Goal: Task Accomplishment & Management: Complete application form

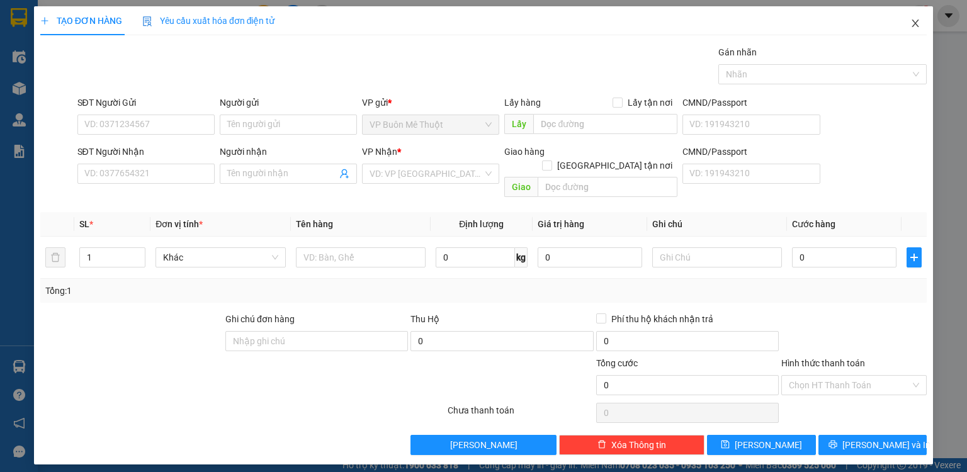
drag, startPoint x: 919, startPoint y: 24, endPoint x: 693, endPoint y: 31, distance: 226.0
click at [918, 24] on icon "close" at bounding box center [915, 23] width 10 height 10
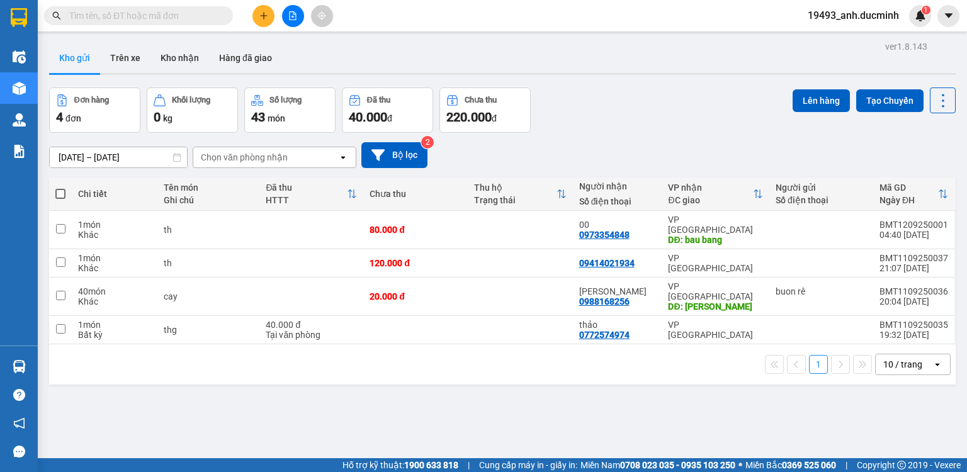
drag, startPoint x: 57, startPoint y: 190, endPoint x: 204, endPoint y: 159, distance: 150.6
click at [58, 190] on span at bounding box center [60, 194] width 10 height 10
click at [60, 188] on input "checkbox" at bounding box center [60, 188] width 0 height 0
checkbox input "true"
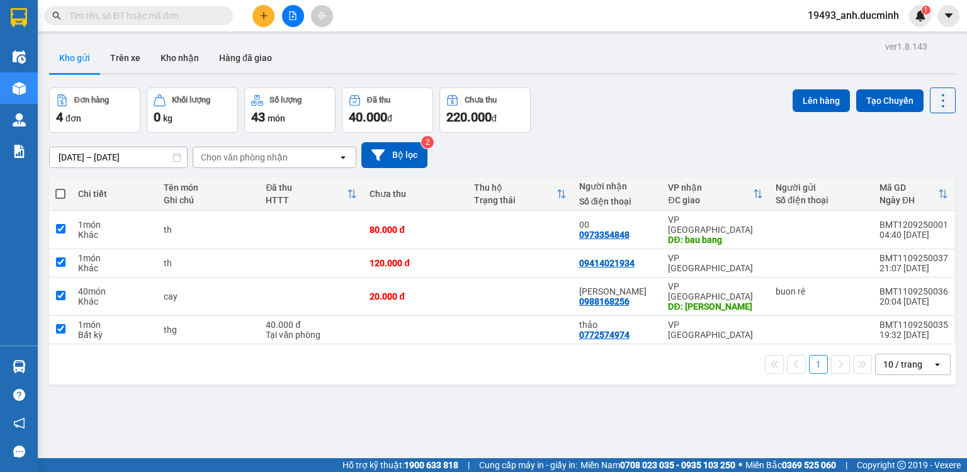
checkbox input "true"
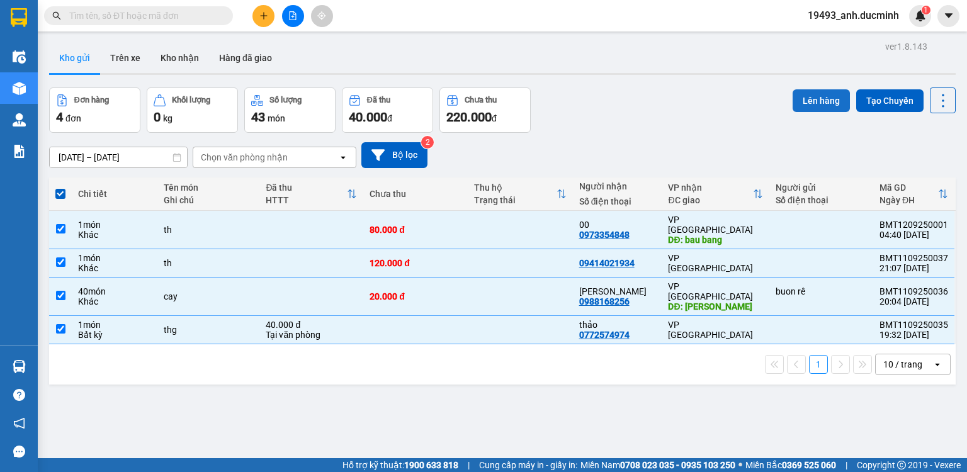
click at [797, 97] on button "Lên hàng" at bounding box center [820, 100] width 57 height 23
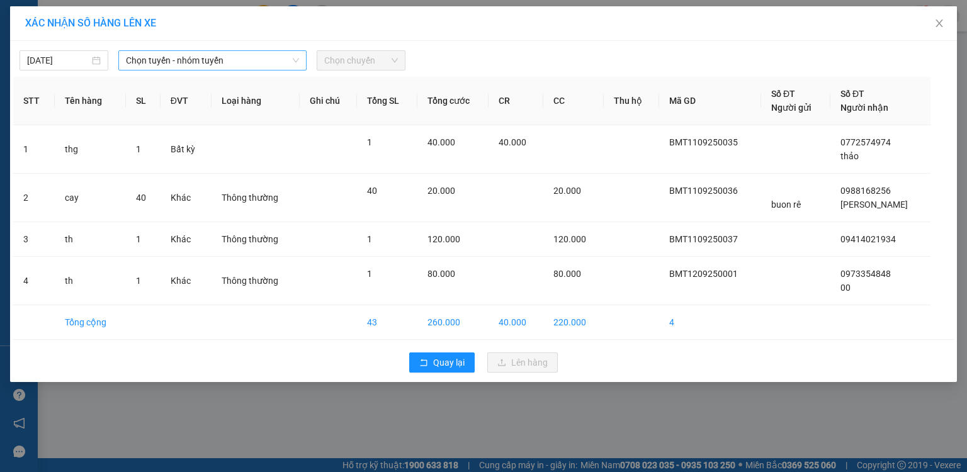
click at [164, 59] on span "Chọn tuyến - nhóm tuyến" at bounding box center [212, 60] width 173 height 19
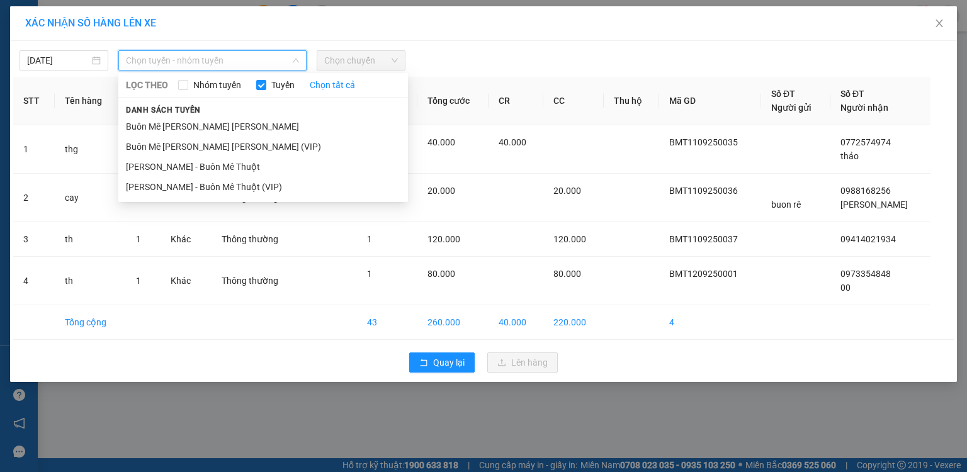
drag, startPoint x: 160, startPoint y: 146, endPoint x: 77, endPoint y: 75, distance: 109.3
click at [159, 143] on li "Buôn Mê [PERSON_NAME] [PERSON_NAME] (VIP)" at bounding box center [262, 147] width 289 height 20
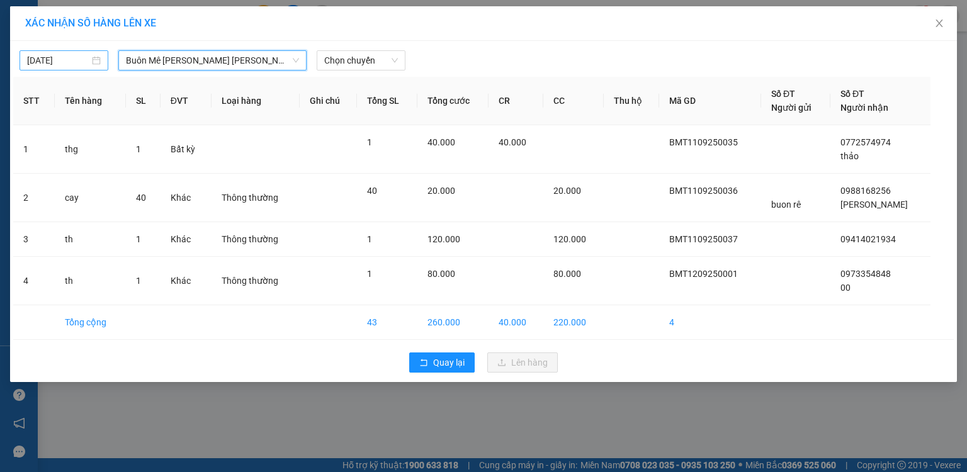
click at [57, 60] on input "[DATE]" at bounding box center [58, 60] width 62 height 14
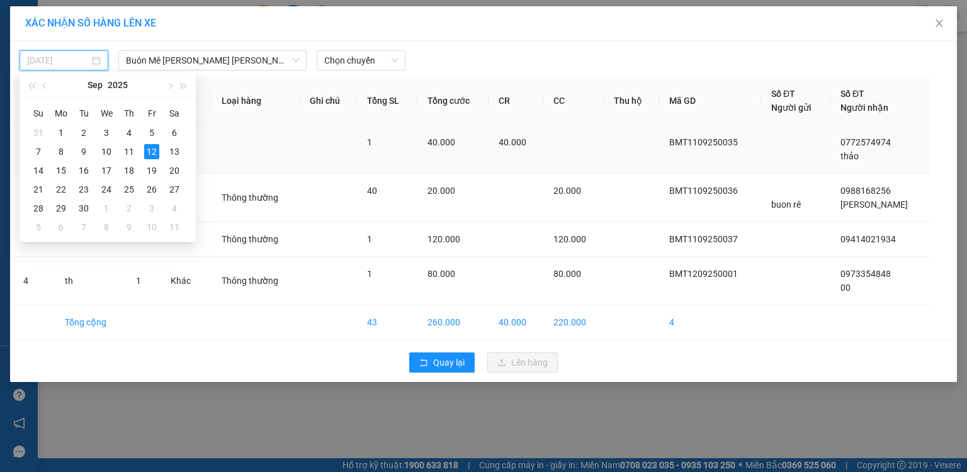
drag, startPoint x: 128, startPoint y: 153, endPoint x: 152, endPoint y: 142, distance: 25.9
click at [128, 153] on div "11" at bounding box center [128, 151] width 15 height 15
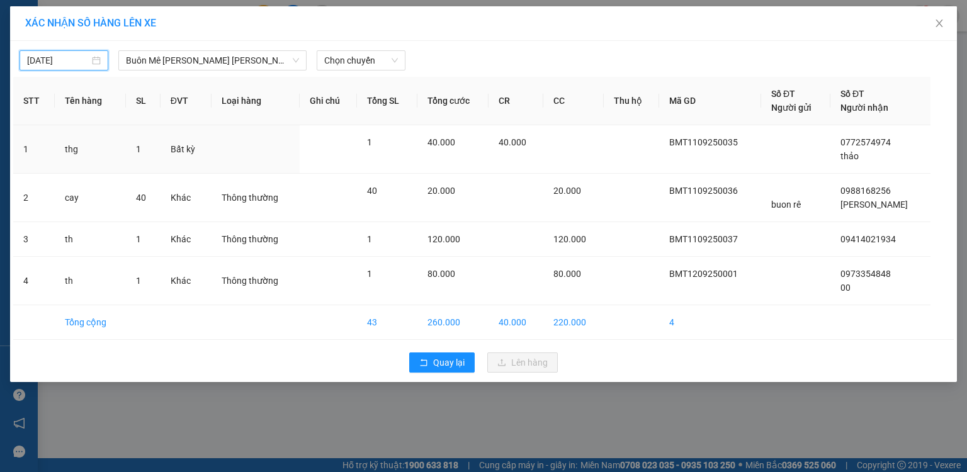
type input "[DATE]"
drag, startPoint x: 354, startPoint y: 62, endPoint x: 351, endPoint y: 70, distance: 8.6
click at [352, 66] on span "Chọn chuyến" at bounding box center [361, 60] width 74 height 19
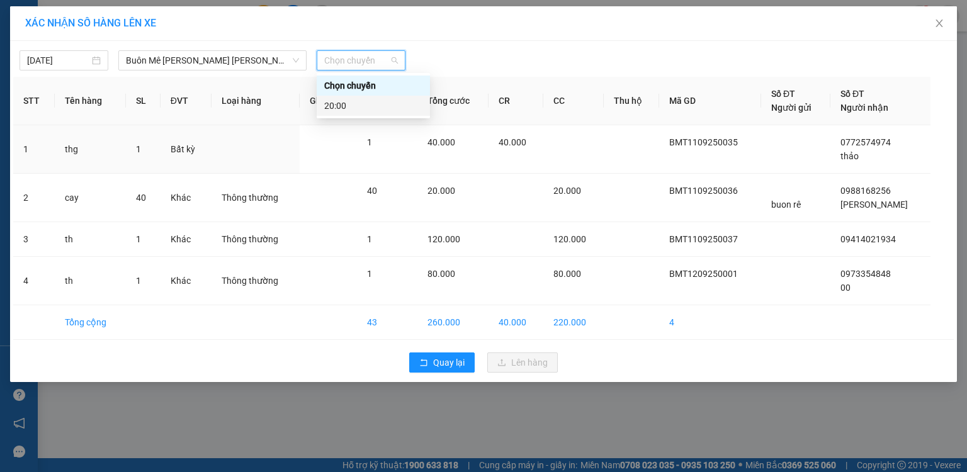
click at [342, 104] on div "20:00" at bounding box center [373, 106] width 98 height 14
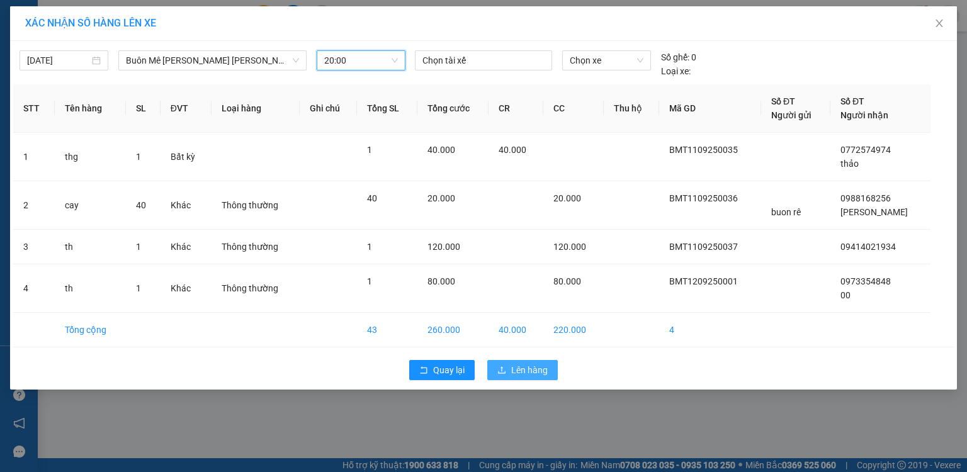
drag, startPoint x: 519, startPoint y: 370, endPoint x: 507, endPoint y: 360, distance: 15.6
click at [519, 369] on span "Lên hàng" at bounding box center [529, 370] width 36 height 14
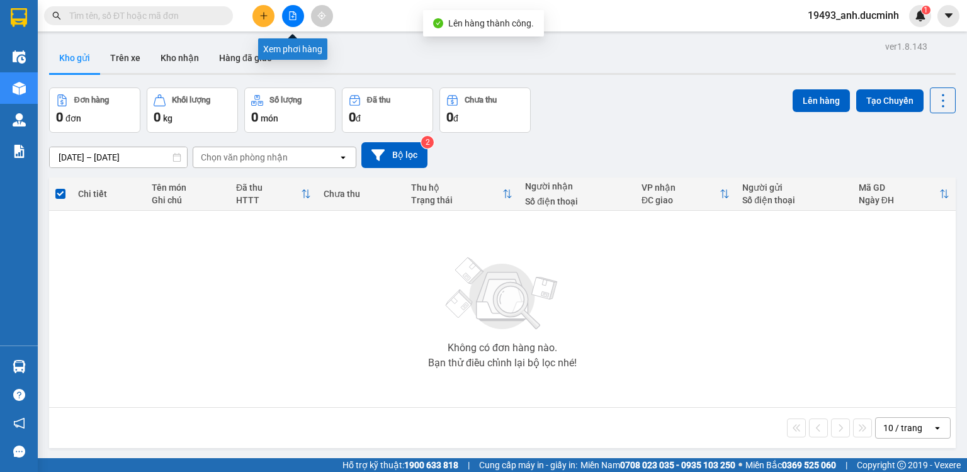
click at [290, 13] on icon "file-add" at bounding box center [292, 15] width 9 height 9
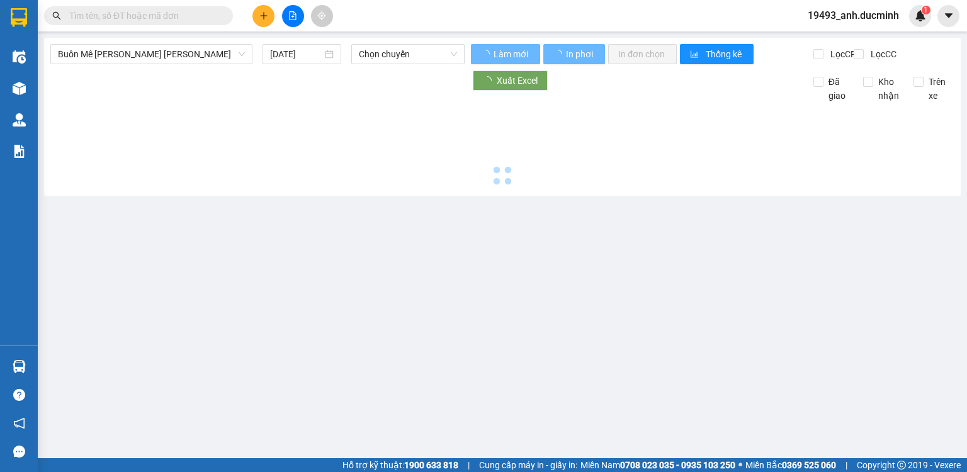
type input "[DATE]"
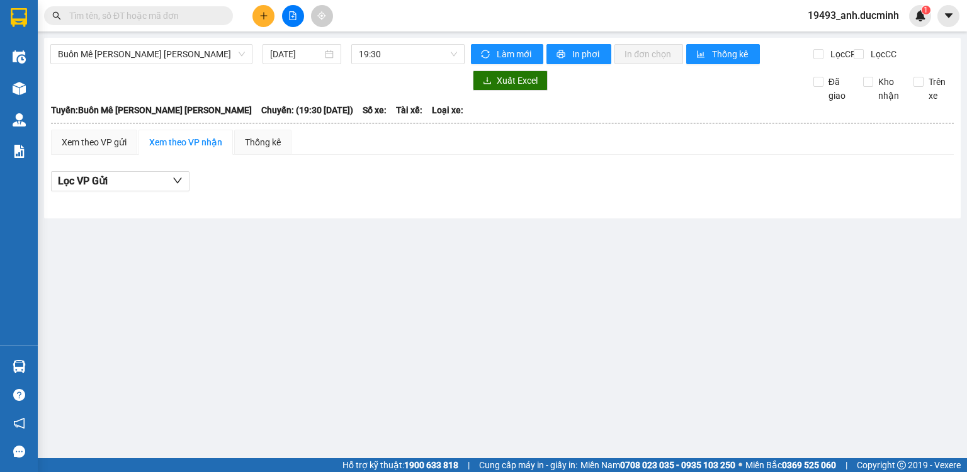
drag, startPoint x: 290, startPoint y: 13, endPoint x: 234, endPoint y: 30, distance: 58.5
click at [290, 15] on icon "file-add" at bounding box center [292, 15] width 9 height 9
click at [159, 57] on span "Buôn Mê [PERSON_NAME] [PERSON_NAME]" at bounding box center [151, 54] width 187 height 19
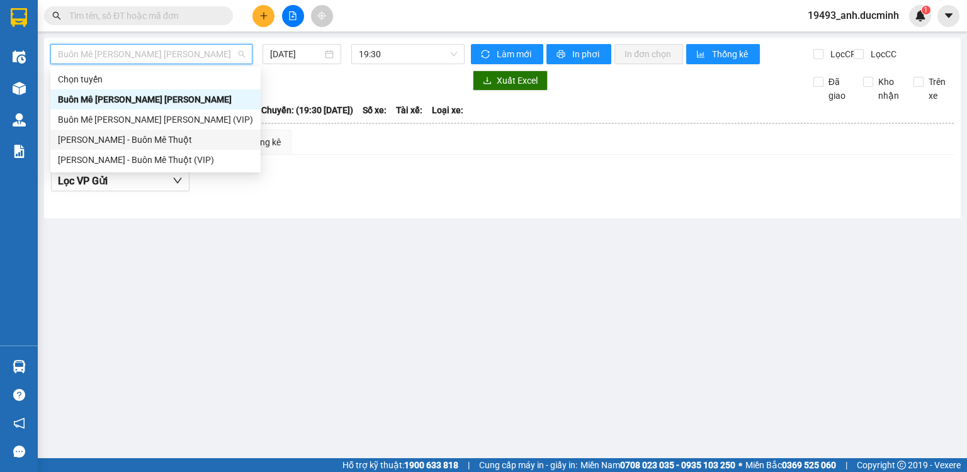
drag, startPoint x: 138, startPoint y: 142, endPoint x: 210, endPoint y: 87, distance: 90.1
click at [140, 140] on div "[PERSON_NAME] - Buôn Mê Thuột" at bounding box center [155, 140] width 195 height 14
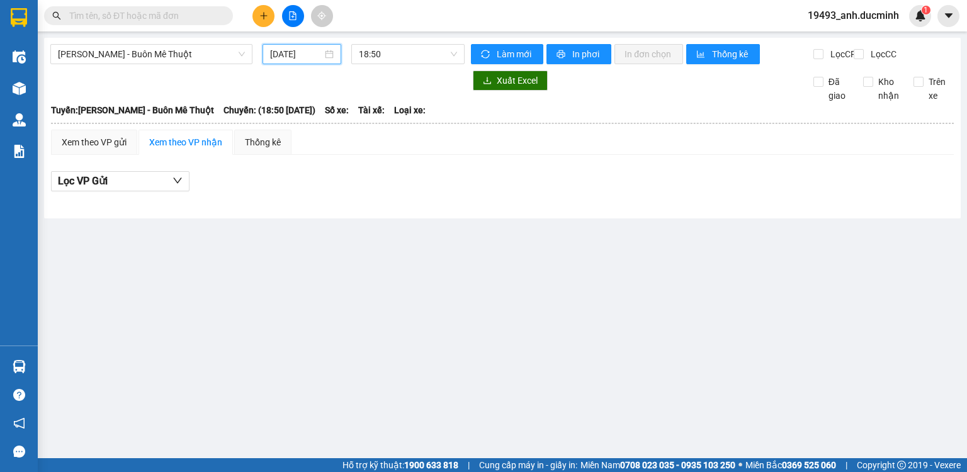
click at [292, 56] on input "[DATE]" at bounding box center [296, 54] width 52 height 14
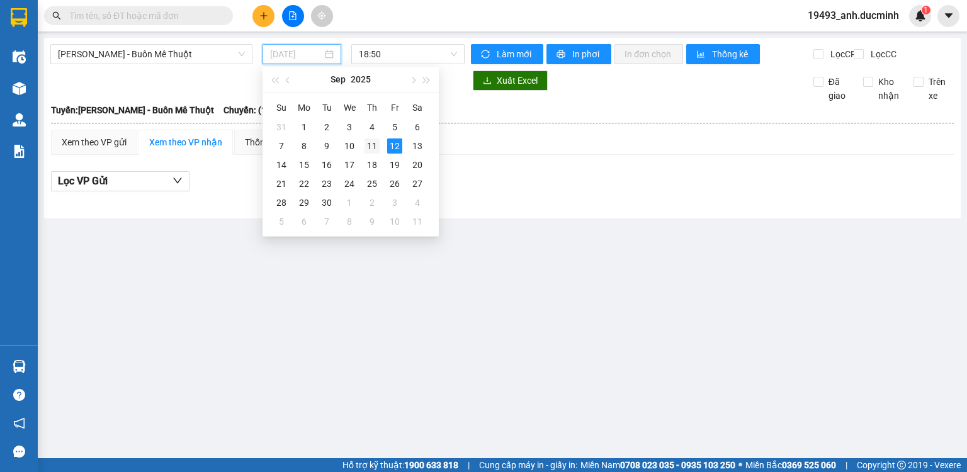
click at [373, 149] on div "11" at bounding box center [371, 145] width 15 height 15
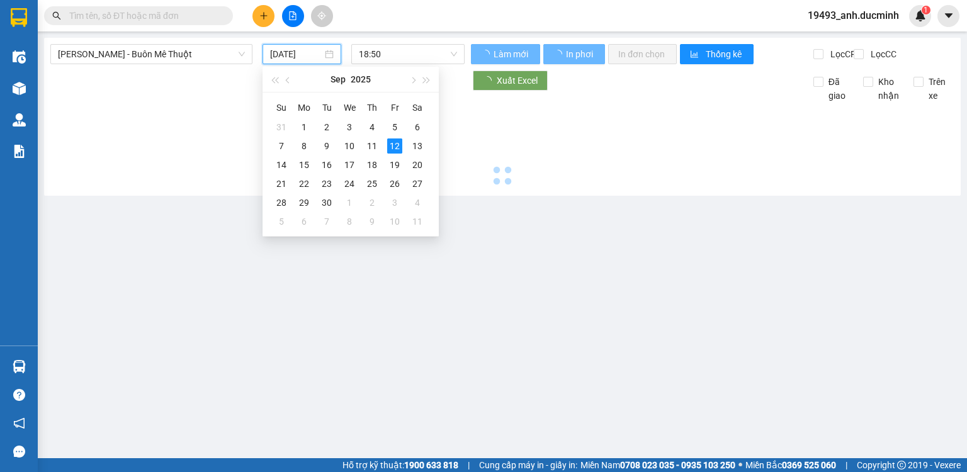
type input "[DATE]"
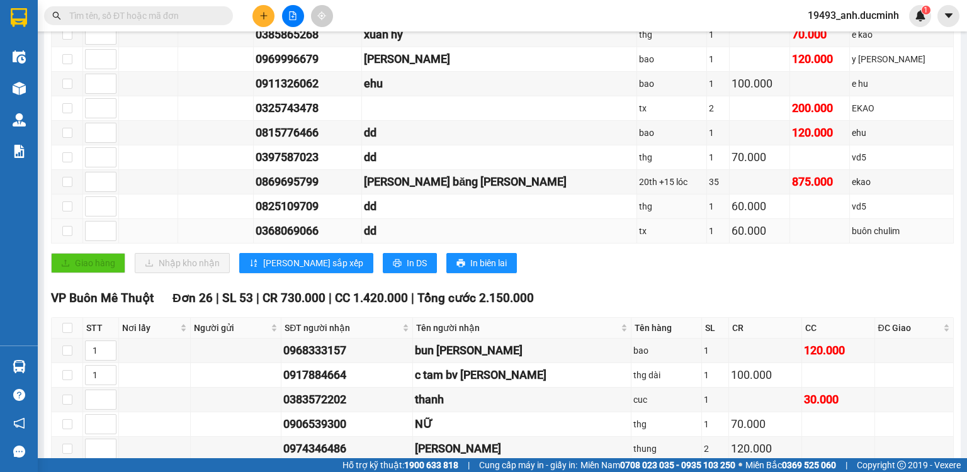
scroll to position [252, 0]
click at [67, 332] on input "checkbox" at bounding box center [67, 327] width 10 height 10
checkbox input "true"
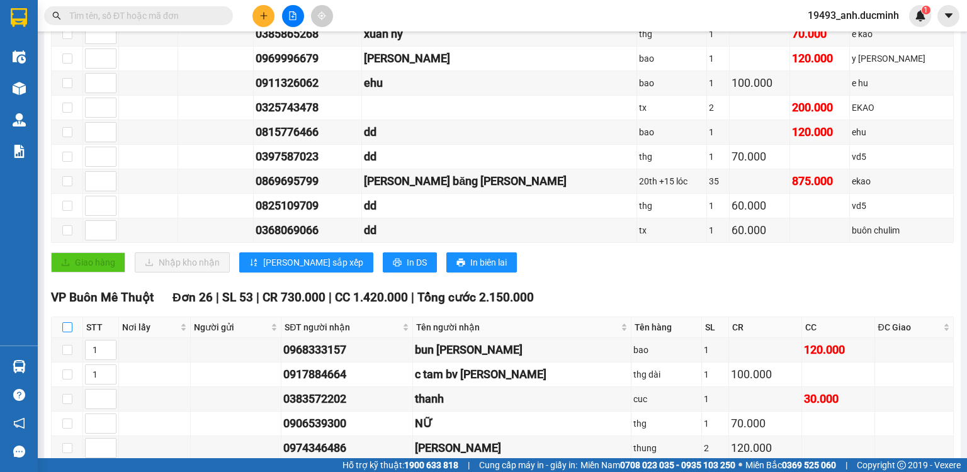
checkbox input "true"
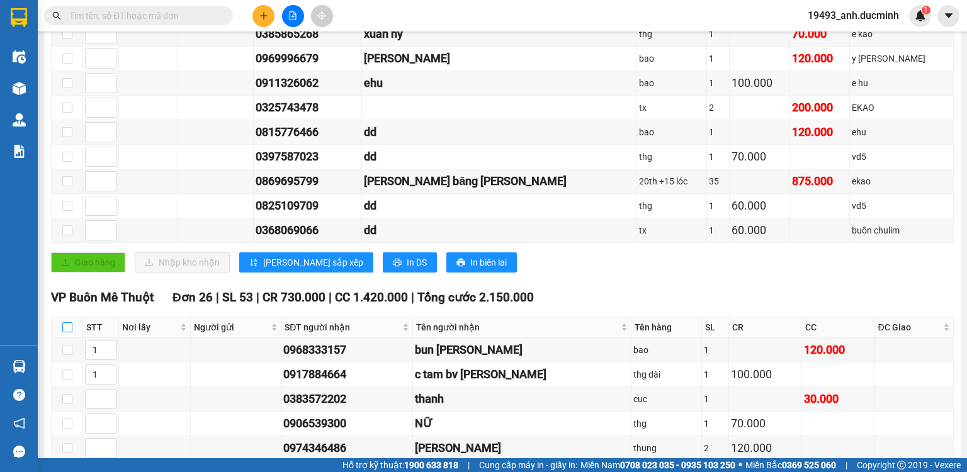
checkbox input "true"
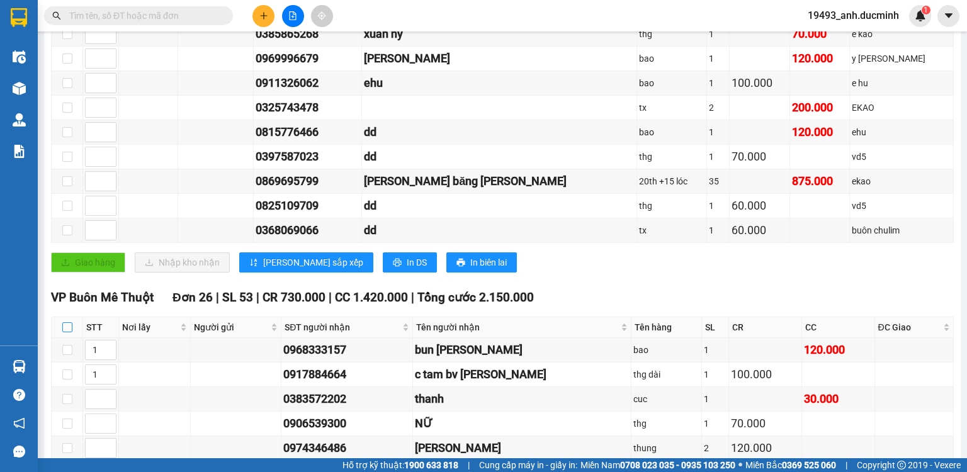
checkbox input "true"
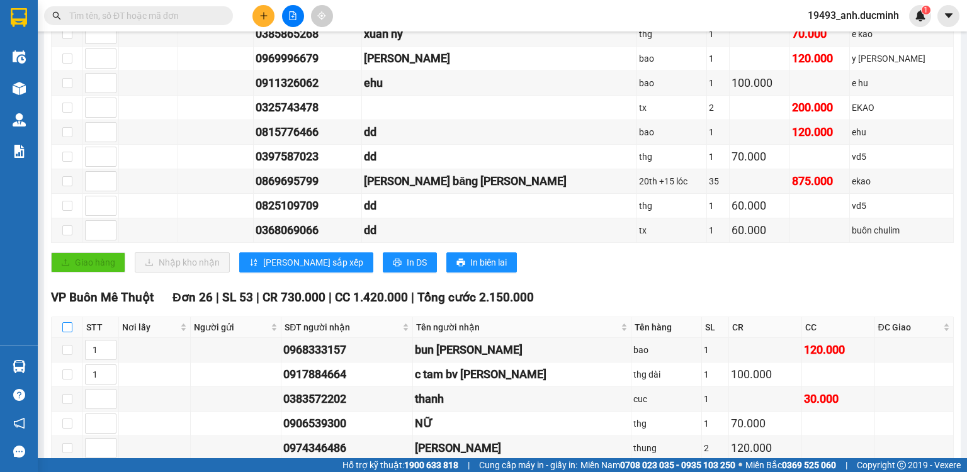
checkbox input "true"
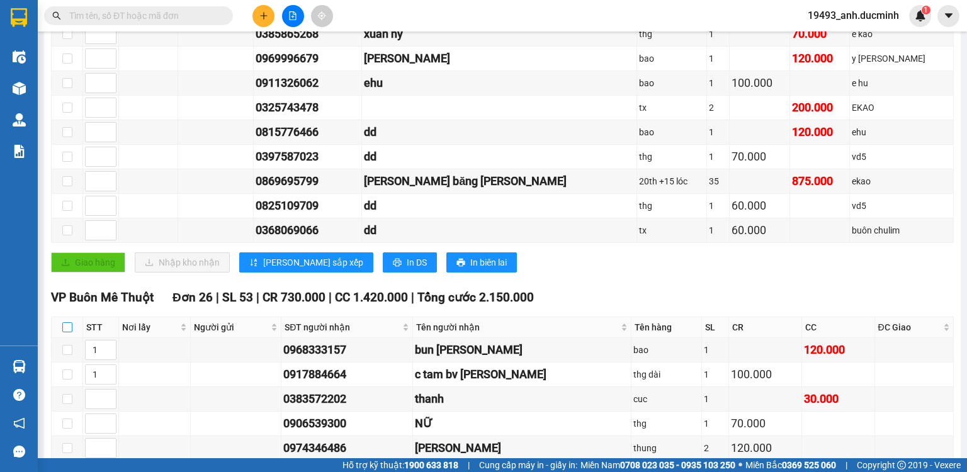
checkbox input "true"
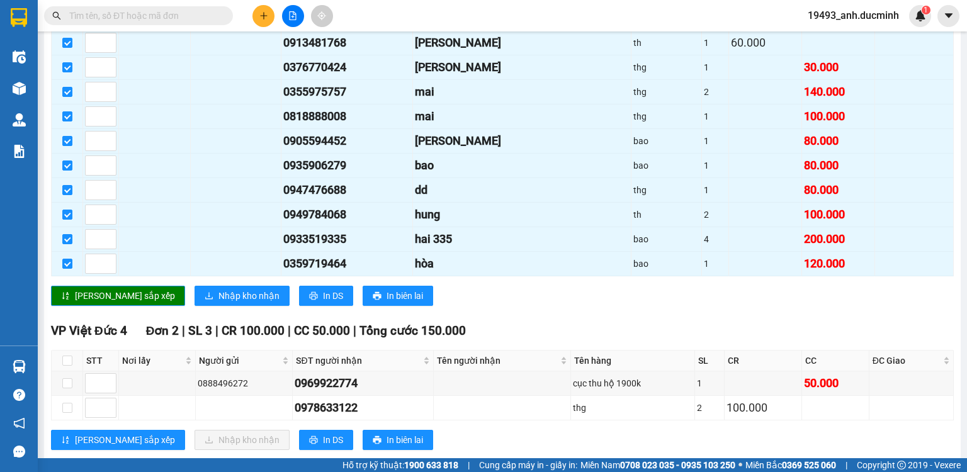
scroll to position [957, 0]
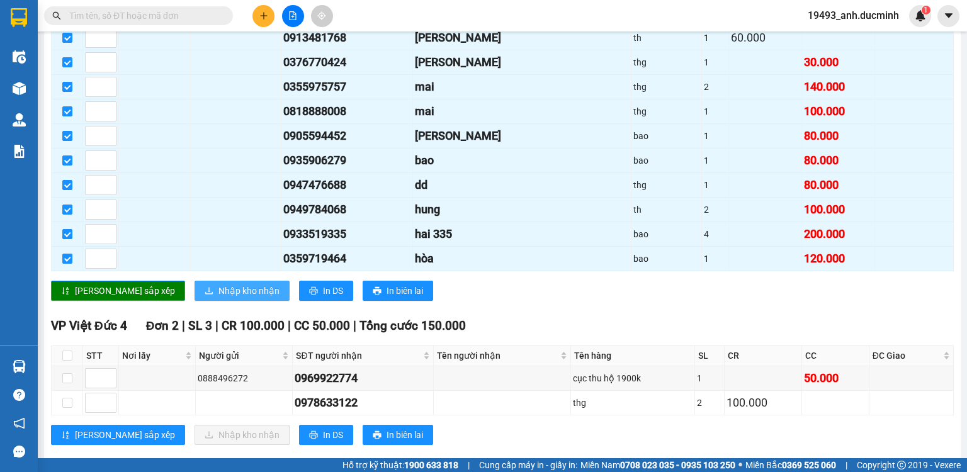
click at [213, 295] on button "Nhập kho nhận" at bounding box center [241, 291] width 95 height 20
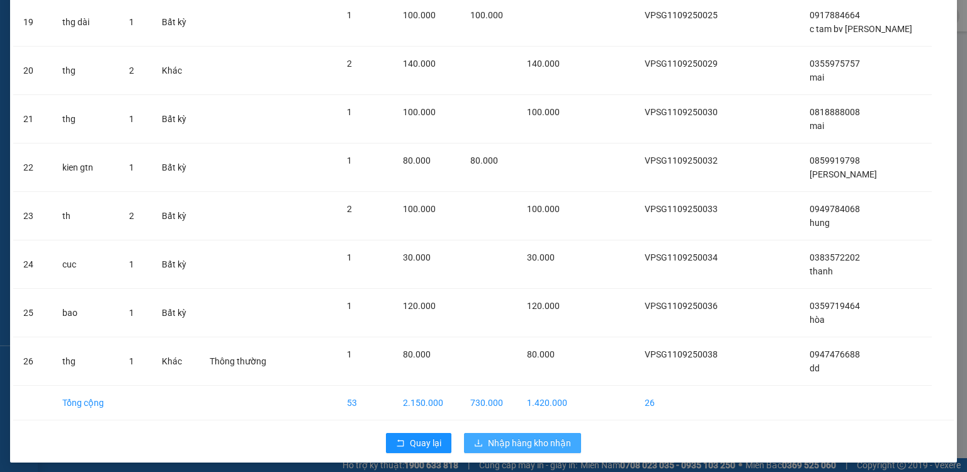
scroll to position [982, 0]
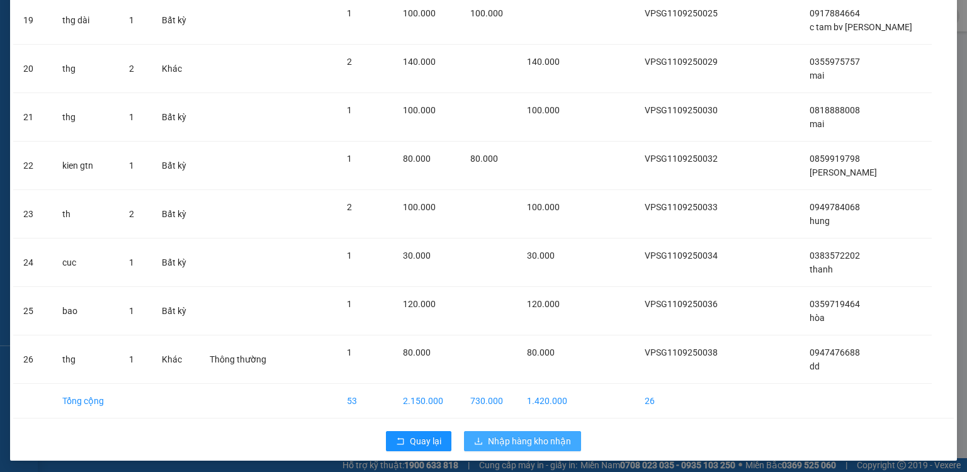
click at [544, 434] on span "Nhập hàng kho nhận" at bounding box center [529, 441] width 83 height 14
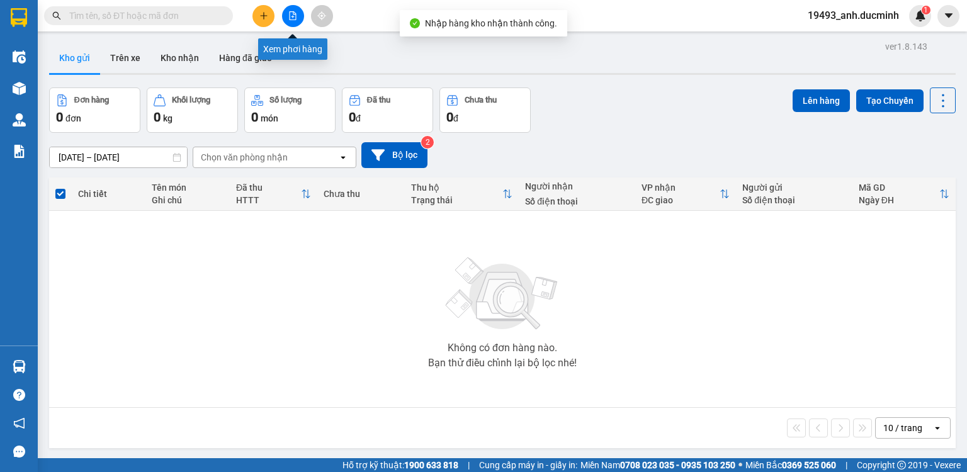
click at [296, 12] on icon "file-add" at bounding box center [292, 15] width 9 height 9
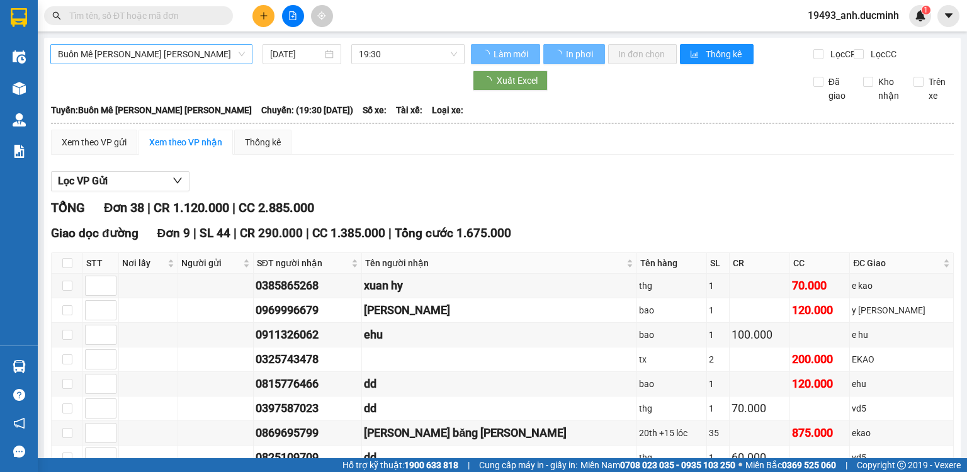
type input "[DATE]"
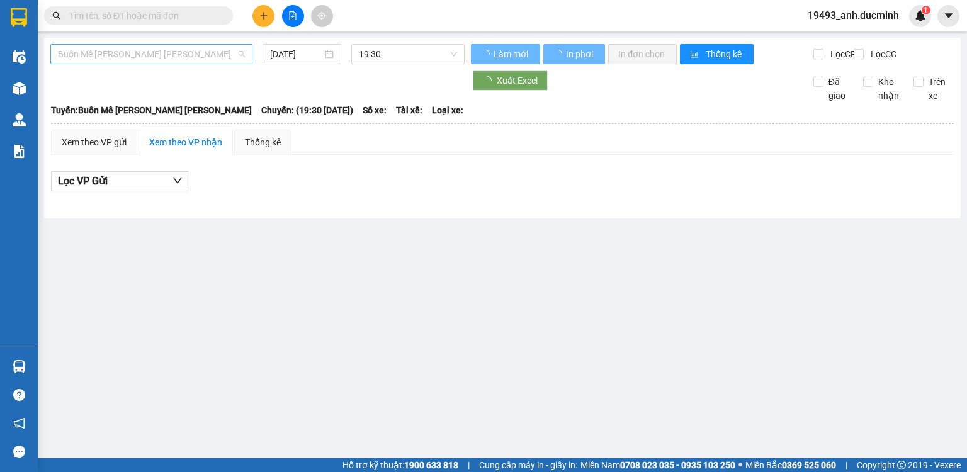
click at [179, 54] on span "Buôn Mê [PERSON_NAME] [PERSON_NAME]" at bounding box center [151, 54] width 187 height 19
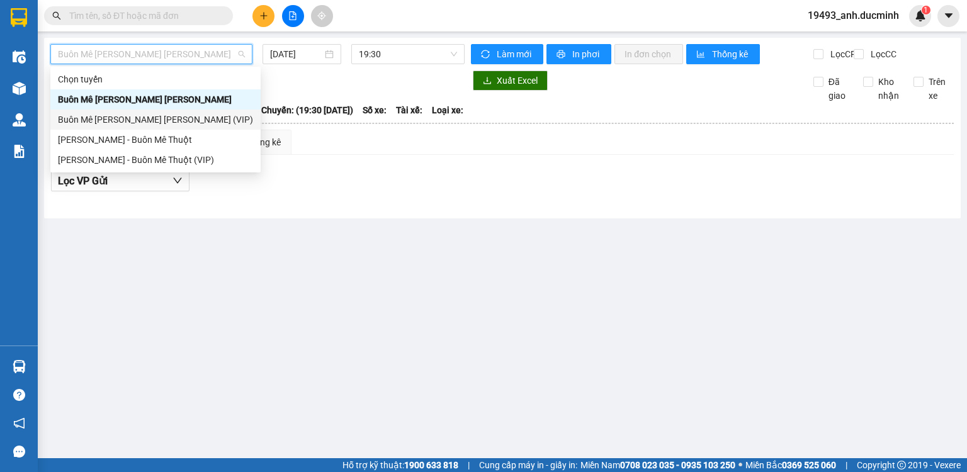
click at [158, 126] on div "Buôn Mê [PERSON_NAME] [PERSON_NAME] (VIP)" at bounding box center [155, 120] width 195 height 14
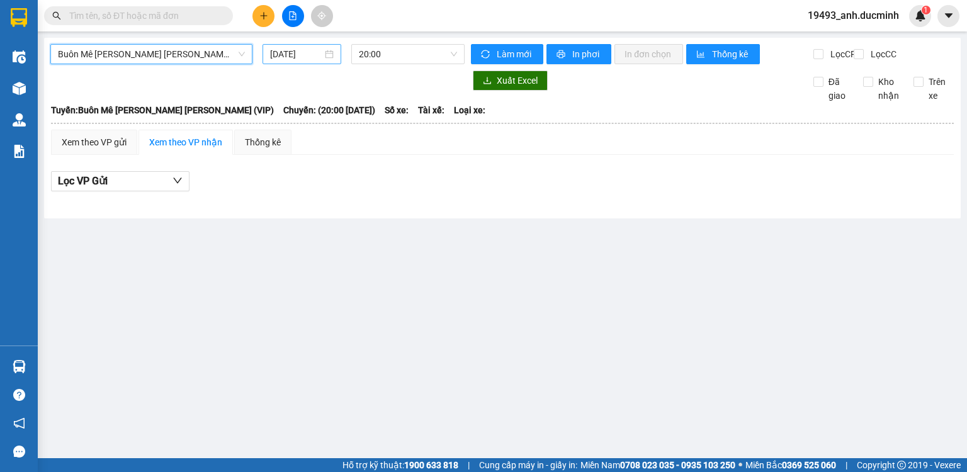
click at [289, 56] on input "[DATE]" at bounding box center [296, 54] width 52 height 14
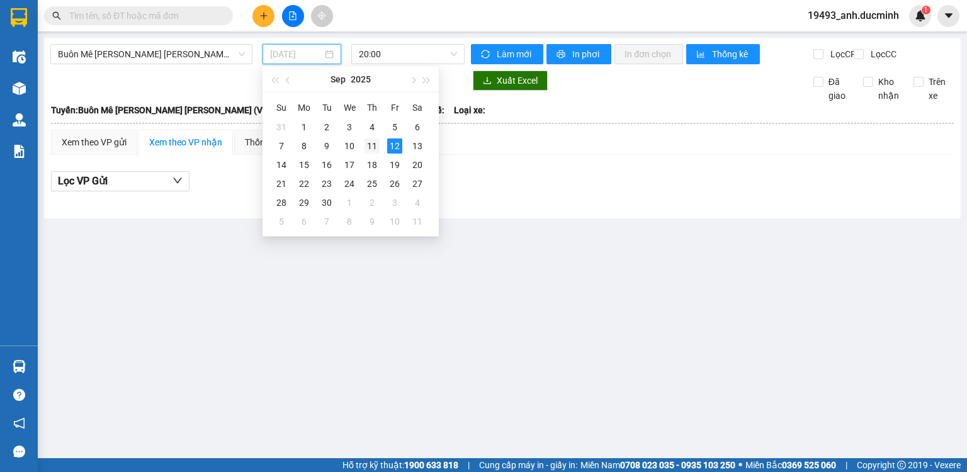
click at [370, 143] on div "11" at bounding box center [371, 145] width 15 height 15
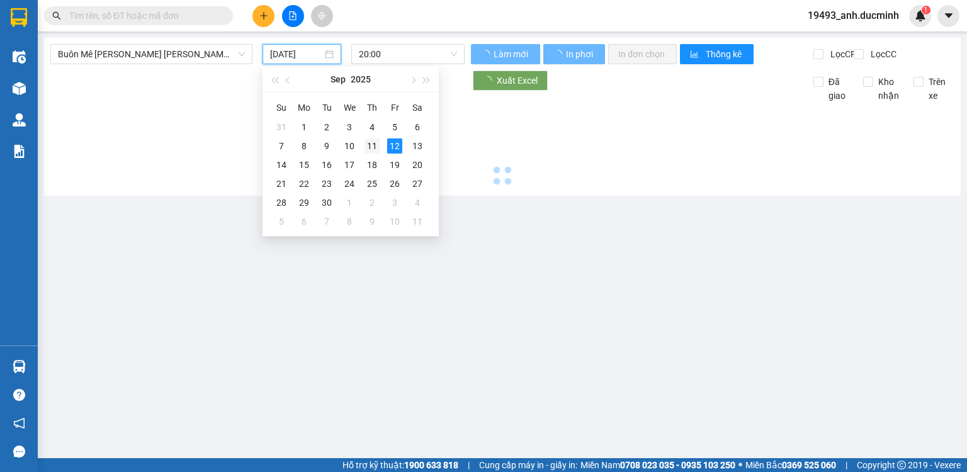
type input "[DATE]"
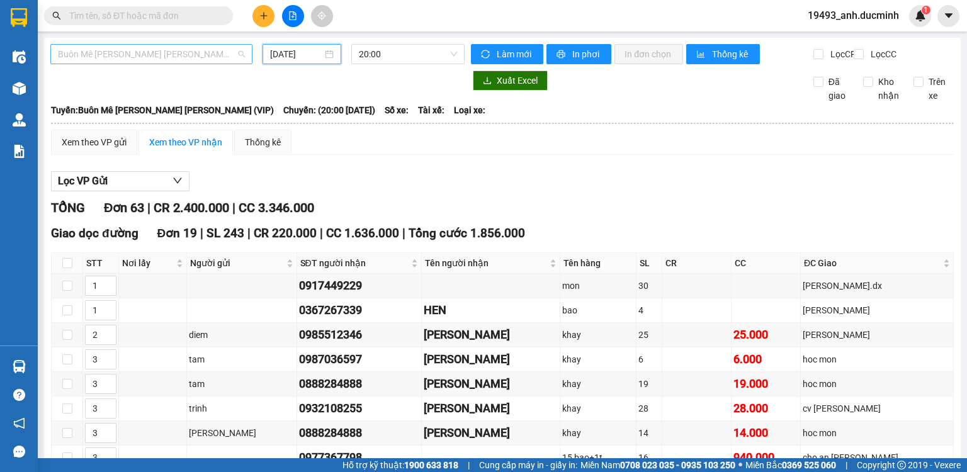
click at [136, 55] on span "Buôn Mê [PERSON_NAME] [PERSON_NAME] (VIP)" at bounding box center [151, 54] width 187 height 19
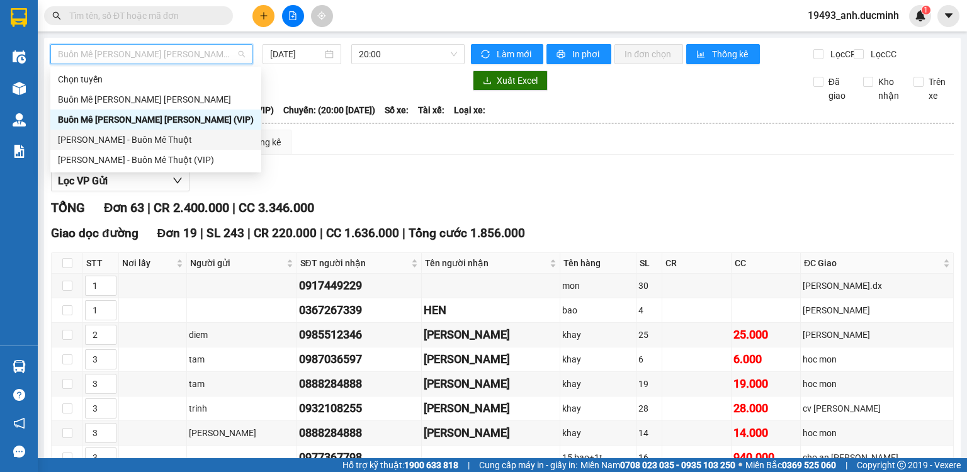
drag, startPoint x: 124, startPoint y: 140, endPoint x: 302, endPoint y: 76, distance: 189.1
click at [125, 141] on div "[PERSON_NAME] - Buôn Mê Thuột" at bounding box center [156, 140] width 196 height 14
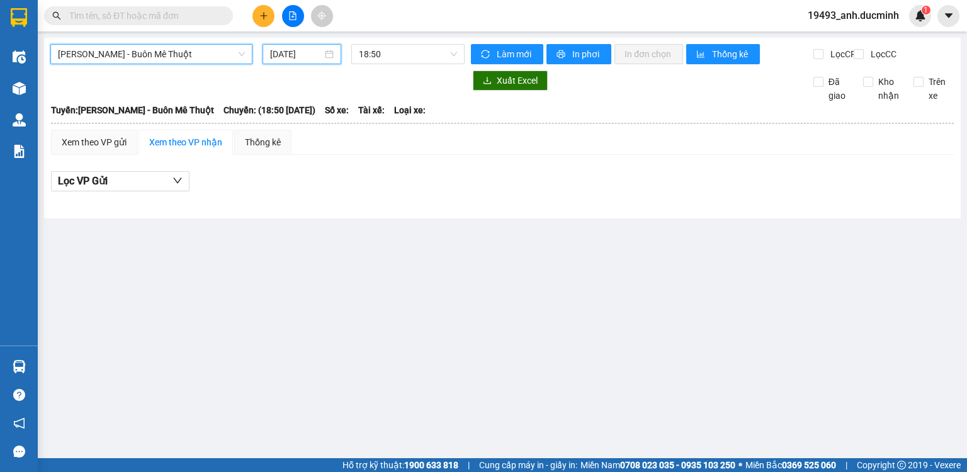
click at [293, 52] on input "[DATE]" at bounding box center [296, 54] width 52 height 14
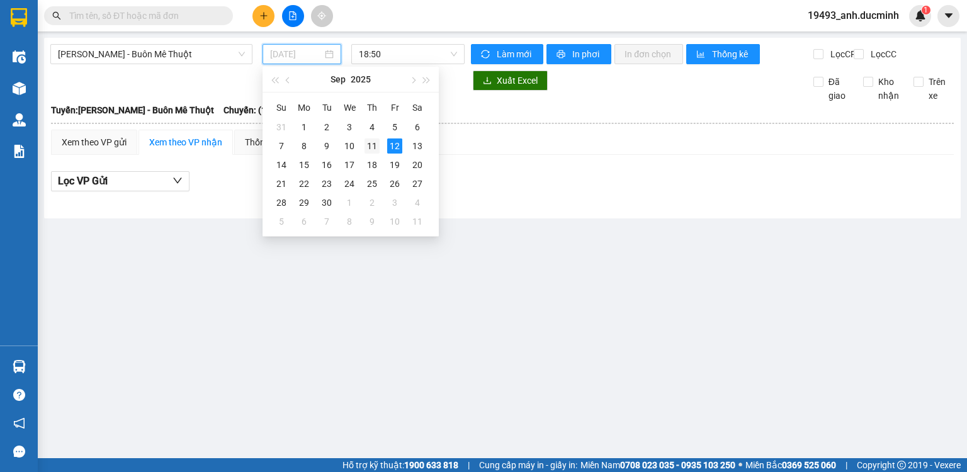
click at [373, 146] on div "11" at bounding box center [371, 145] width 15 height 15
type input "[DATE]"
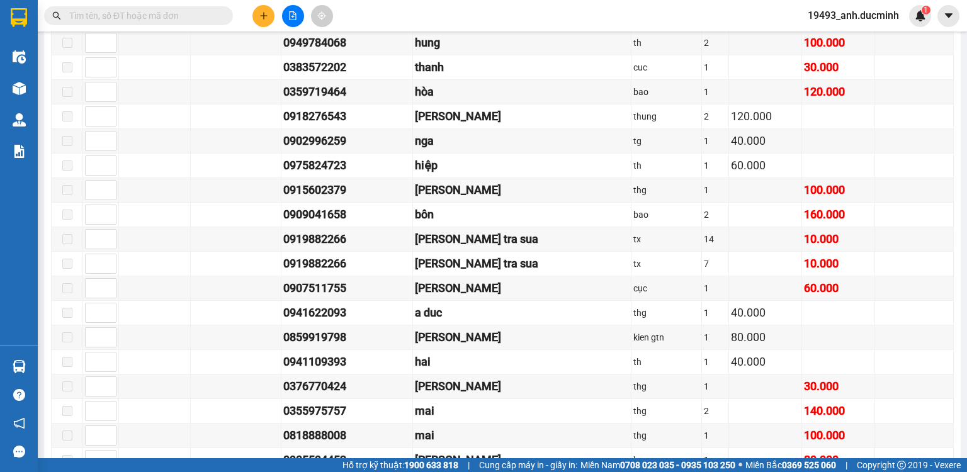
scroll to position [654, 0]
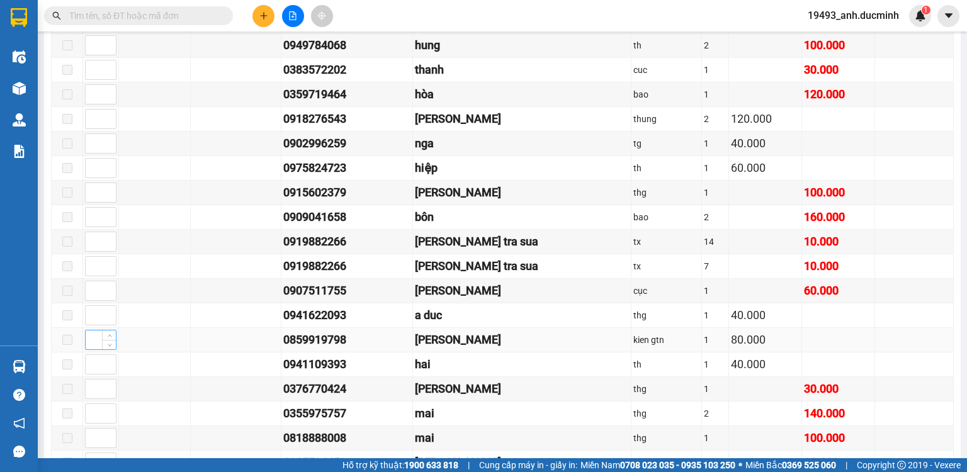
click at [91, 342] on input at bounding box center [101, 339] width 30 height 19
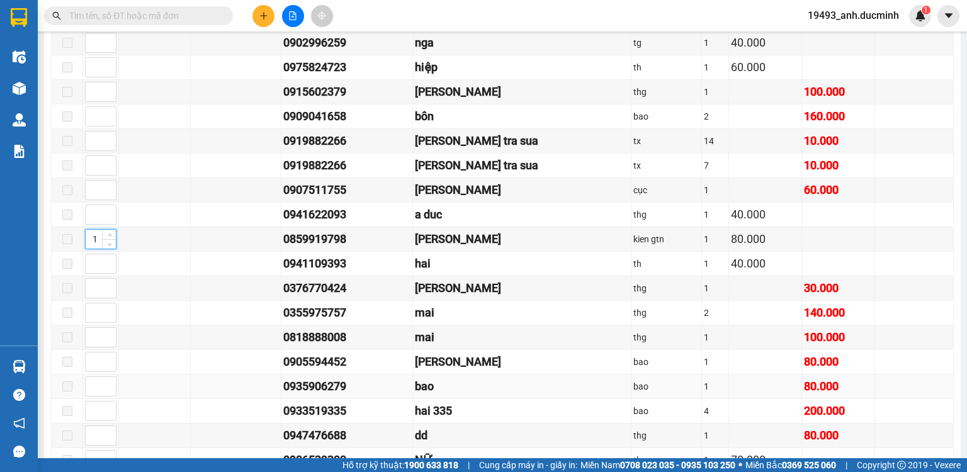
scroll to position [806, 0]
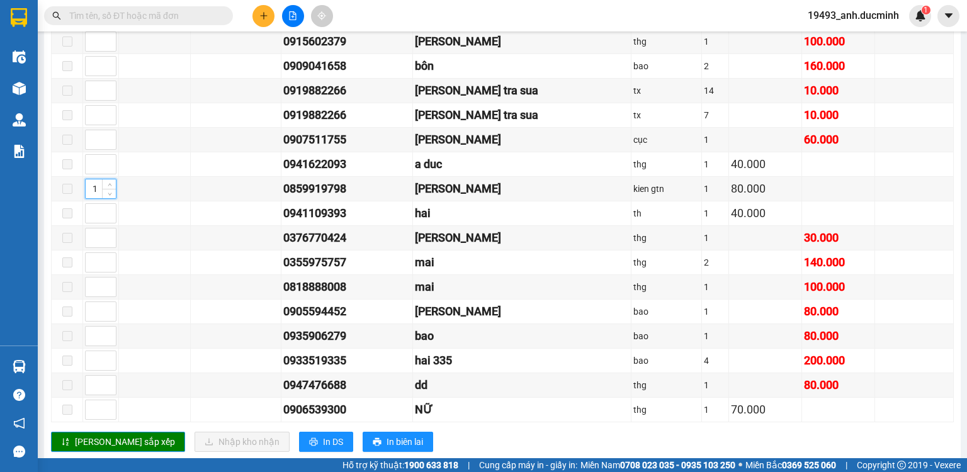
type input "1"
click at [175, 17] on input "text" at bounding box center [143, 16] width 149 height 14
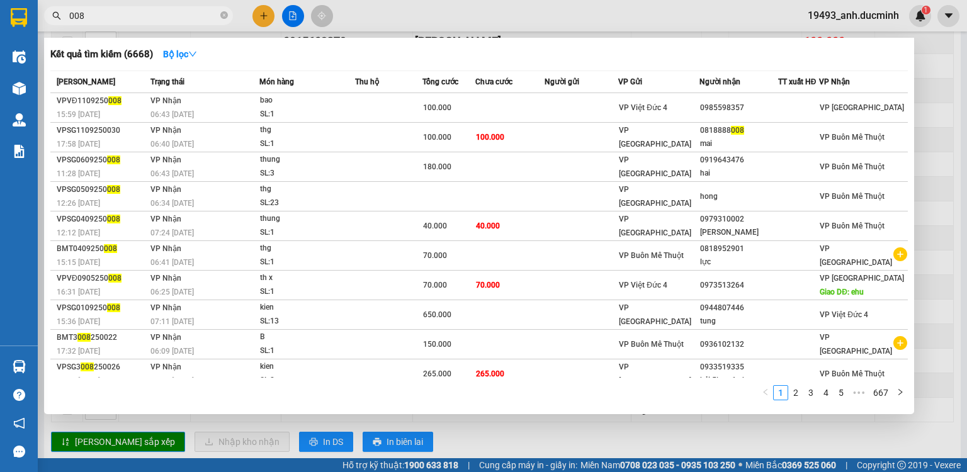
type input "008"
click at [610, 15] on div at bounding box center [483, 236] width 967 height 472
click at [194, 12] on input "008" at bounding box center [143, 16] width 149 height 14
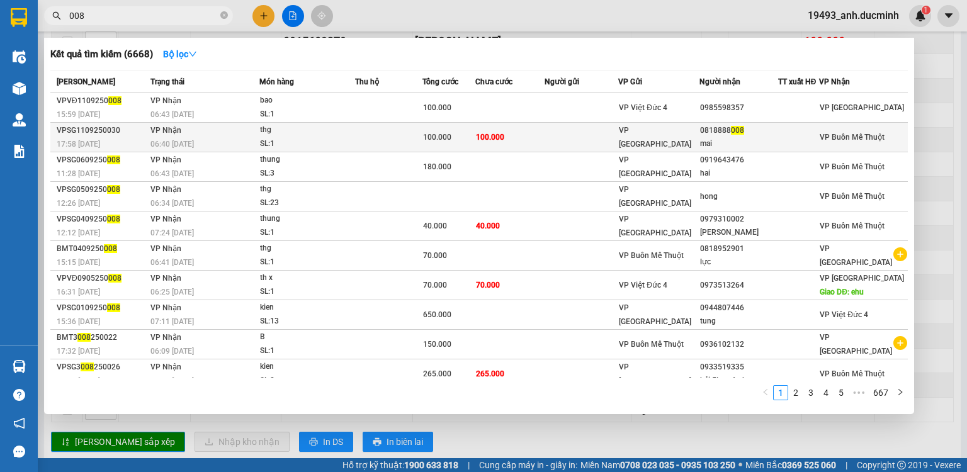
click at [483, 126] on td "100.000" at bounding box center [509, 138] width 69 height 30
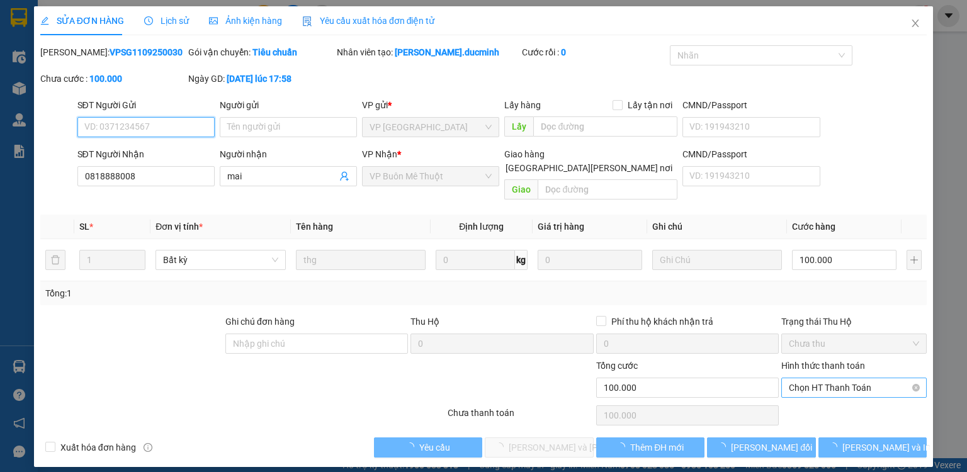
type input "0818888008"
type input "mai"
type input "100.000"
click at [818, 379] on span "Chọn HT Thanh Toán" at bounding box center [854, 387] width 130 height 19
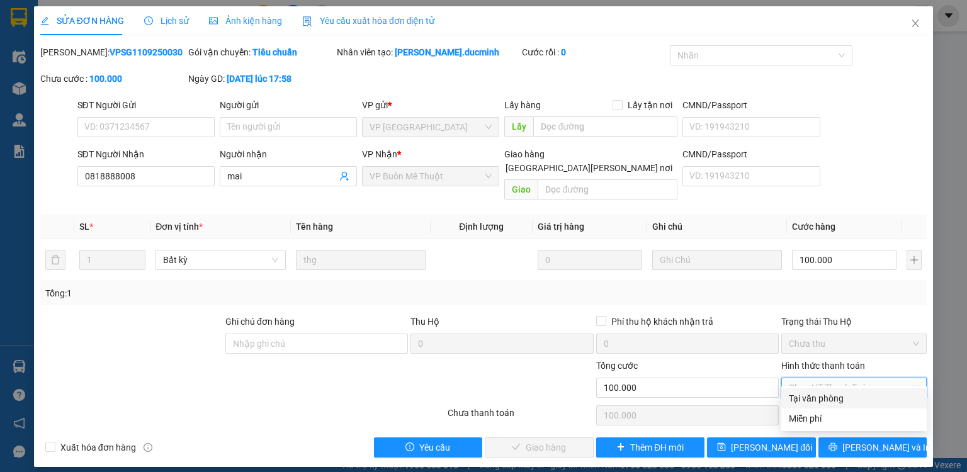
click at [814, 402] on div "Tại văn phòng" at bounding box center [854, 398] width 130 height 14
type input "0"
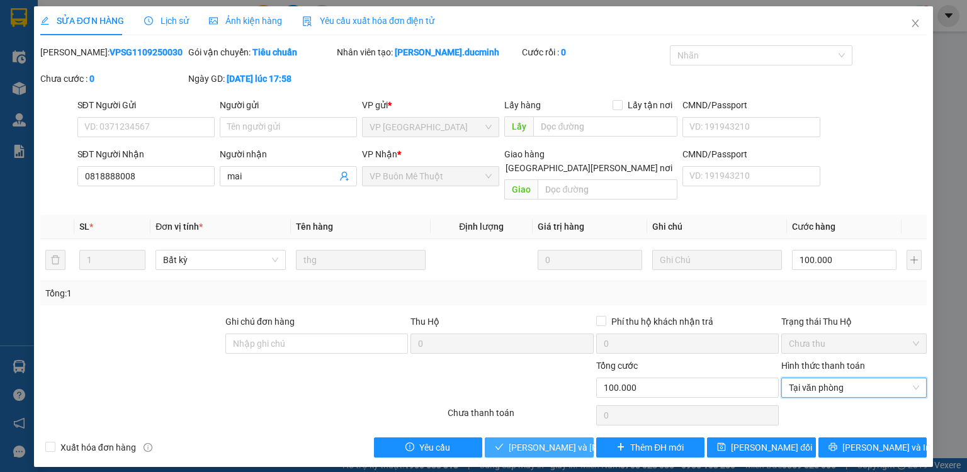
click at [574, 441] on span "[PERSON_NAME] và [PERSON_NAME] hàng" at bounding box center [593, 448] width 170 height 14
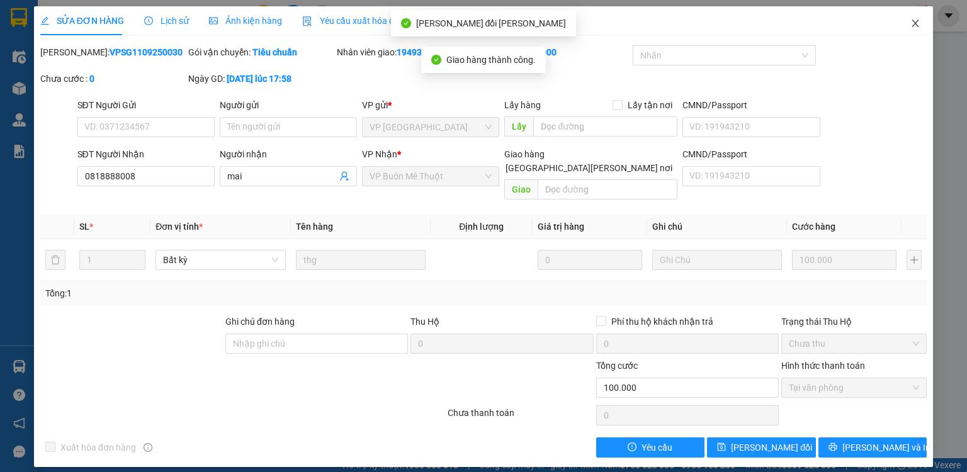
click at [916, 20] on icon "close" at bounding box center [915, 23] width 10 height 10
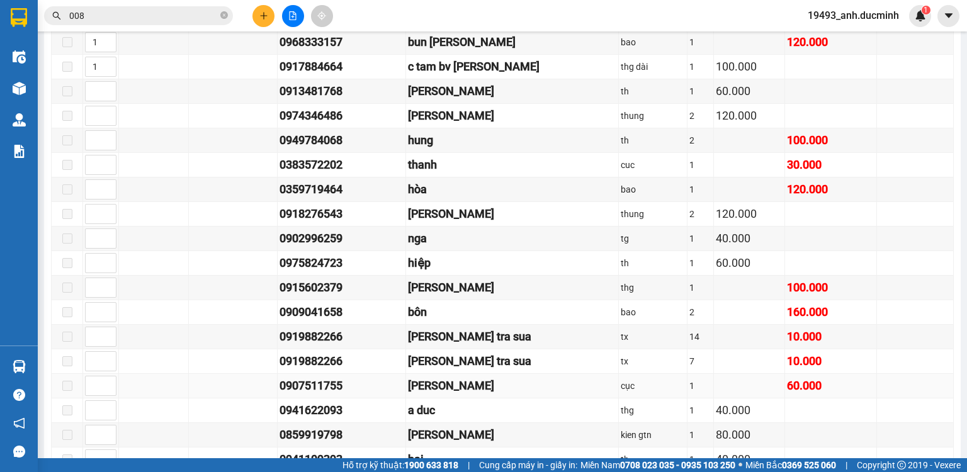
scroll to position [554, 0]
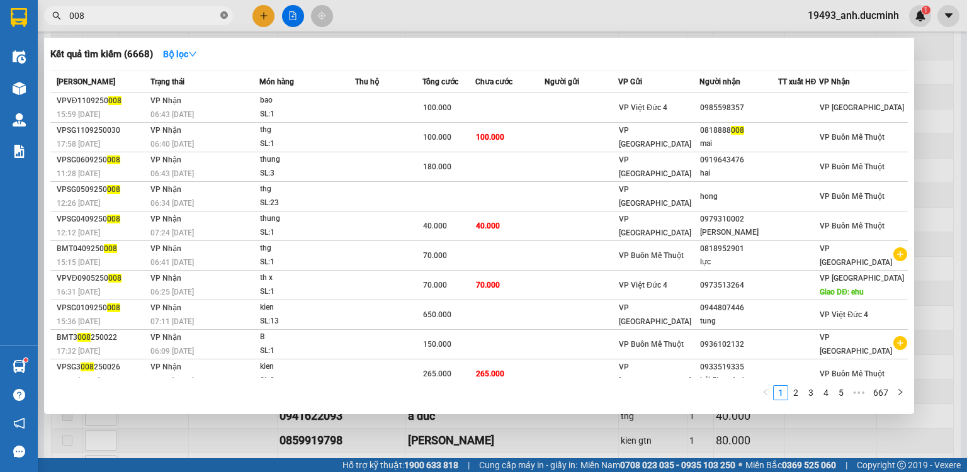
click at [222, 15] on icon "close-circle" at bounding box center [224, 15] width 8 height 8
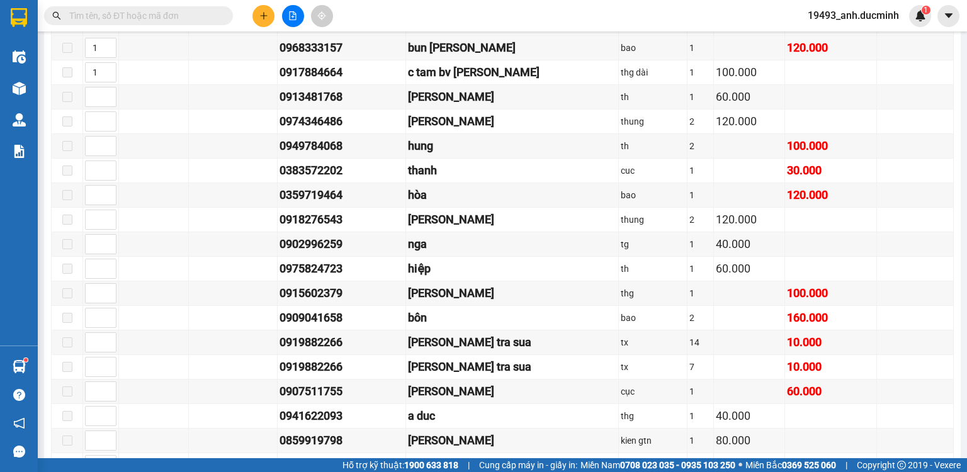
click at [179, 14] on input "text" at bounding box center [143, 16] width 149 height 14
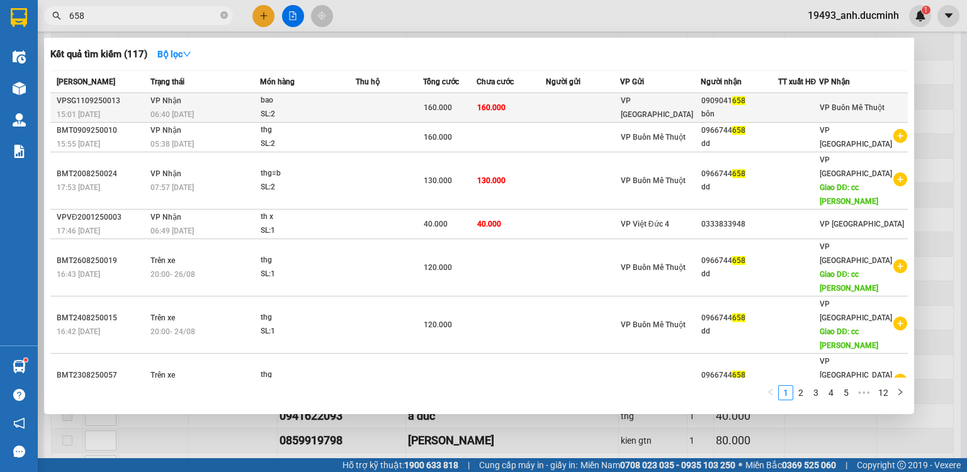
type input "658"
click at [588, 108] on td at bounding box center [583, 108] width 74 height 30
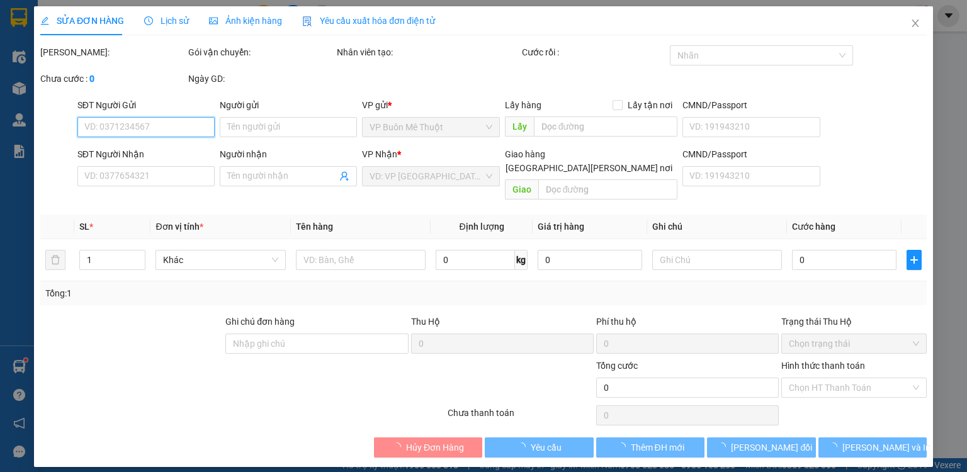
type input "0909041658"
type input "bôn"
type input "160.000"
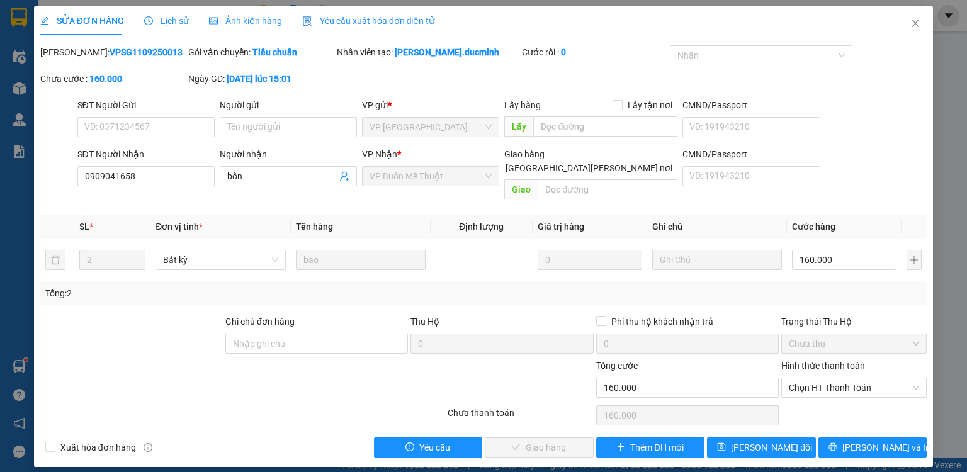
click at [841, 383] on div "Hình thức thanh toán Chọn HT Thanh Toán" at bounding box center [853, 381] width 145 height 44
click at [842, 378] on span "Chọn HT Thanh Toán" at bounding box center [854, 387] width 130 height 19
drag, startPoint x: 834, startPoint y: 392, endPoint x: 804, endPoint y: 402, distance: 31.8
click at [833, 393] on div "Tại văn phòng" at bounding box center [854, 398] width 130 height 14
type input "0"
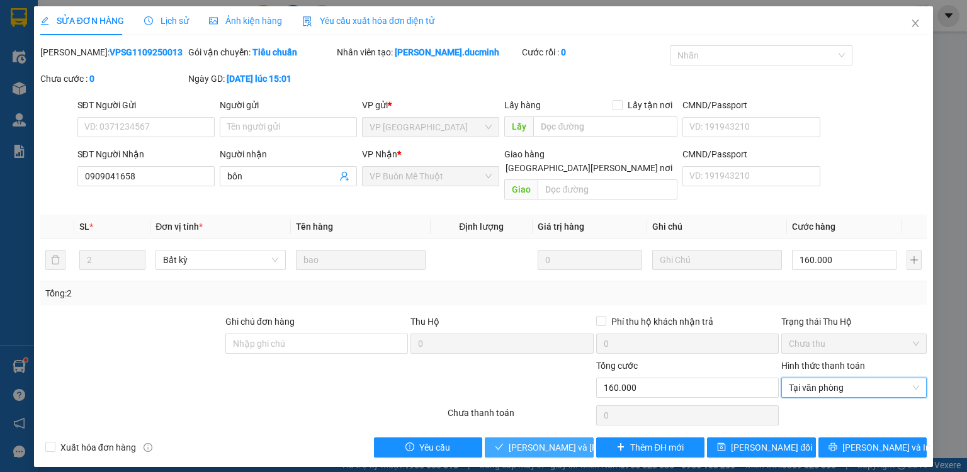
drag, startPoint x: 575, startPoint y: 430, endPoint x: 828, endPoint y: 172, distance: 361.8
click at [574, 441] on span "[PERSON_NAME] và [PERSON_NAME] hàng" at bounding box center [593, 448] width 170 height 14
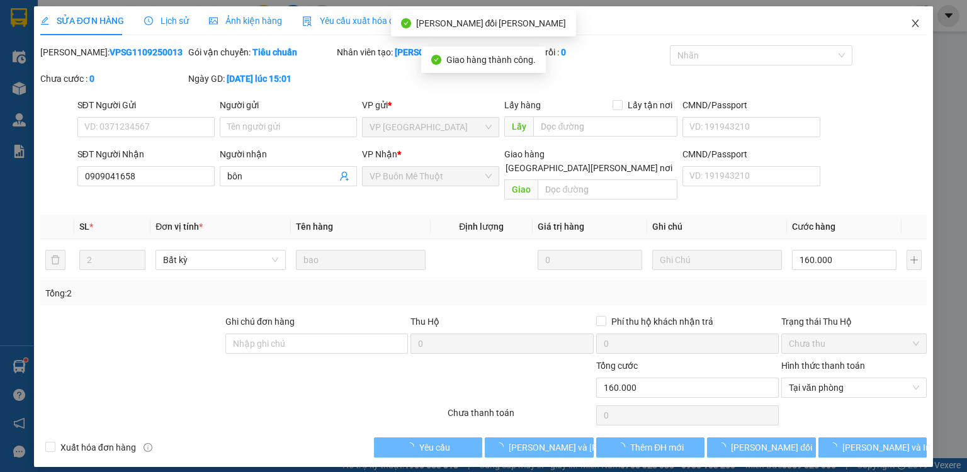
click at [918, 18] on span "Close" at bounding box center [914, 23] width 35 height 35
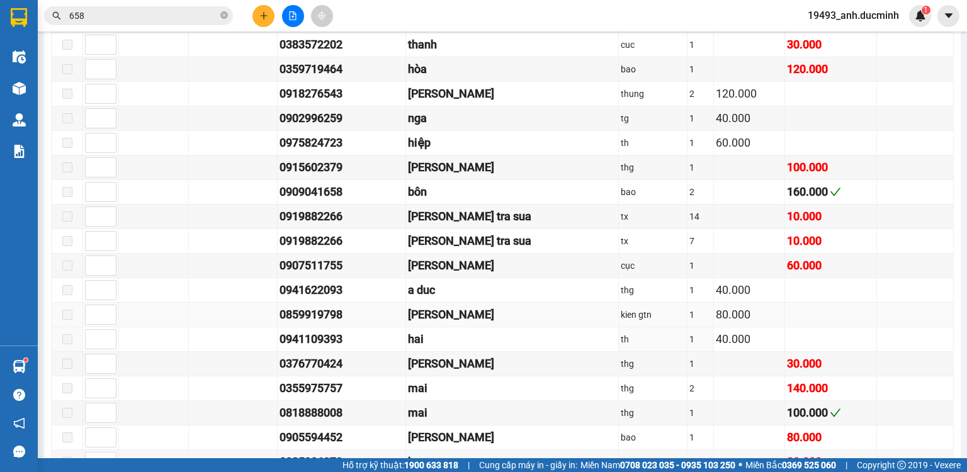
scroll to position [755, 0]
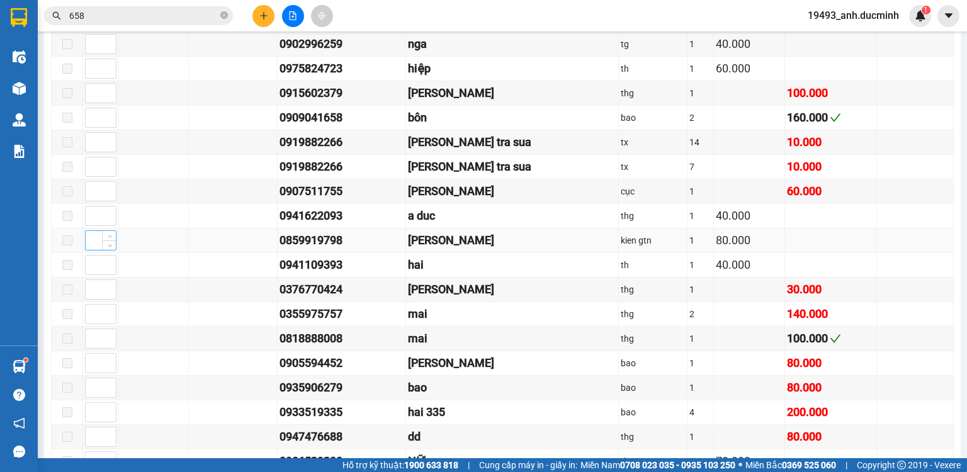
click at [94, 242] on input at bounding box center [101, 240] width 30 height 19
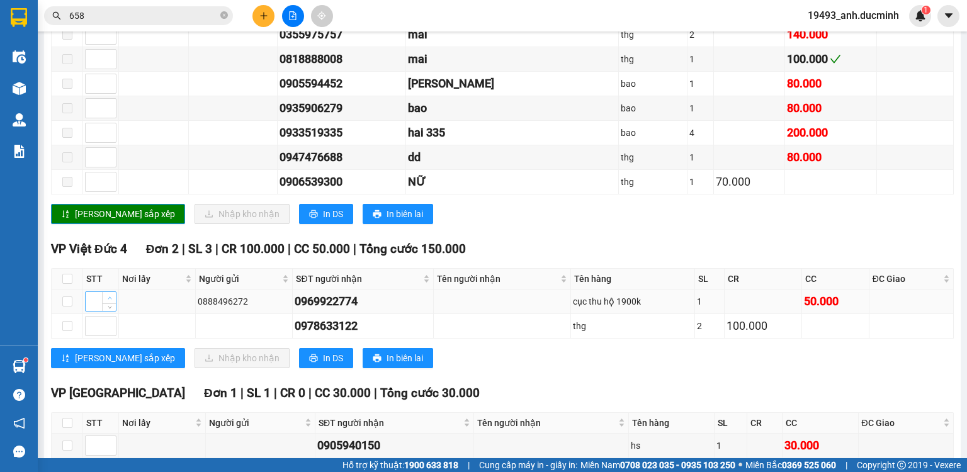
scroll to position [1057, 0]
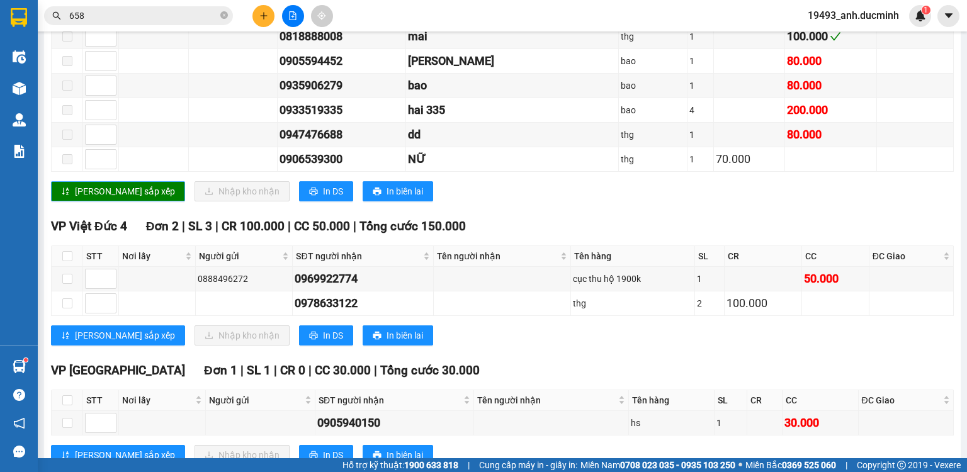
type input "1"
click at [91, 189] on span "[PERSON_NAME] sắp xếp" at bounding box center [125, 191] width 100 height 14
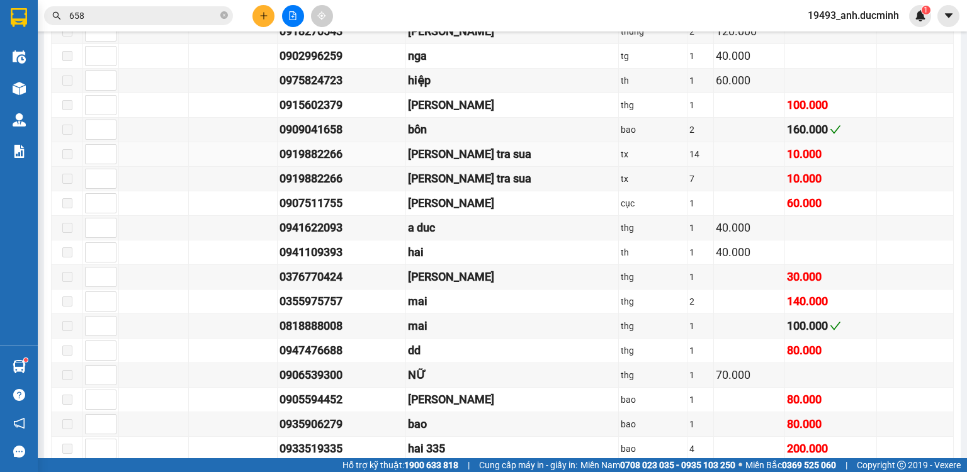
scroll to position [806, 0]
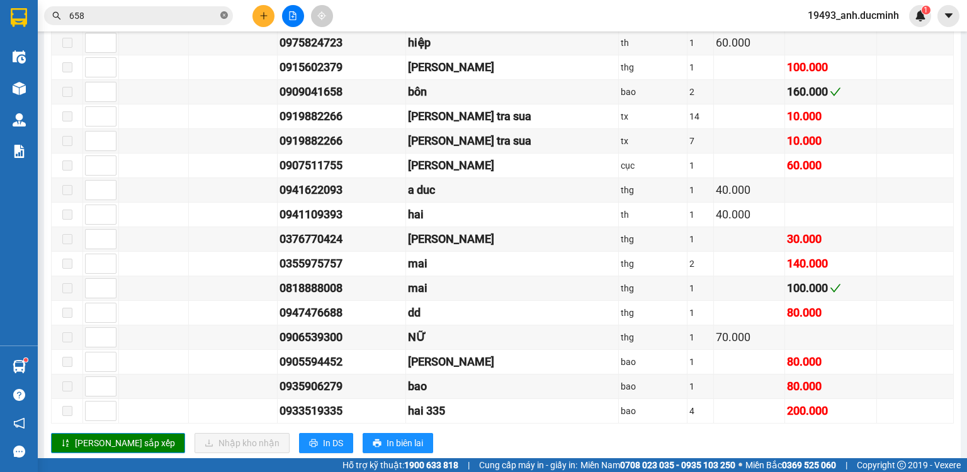
click at [224, 16] on icon "close-circle" at bounding box center [224, 15] width 8 height 8
click at [216, 19] on input "text" at bounding box center [143, 16] width 149 height 14
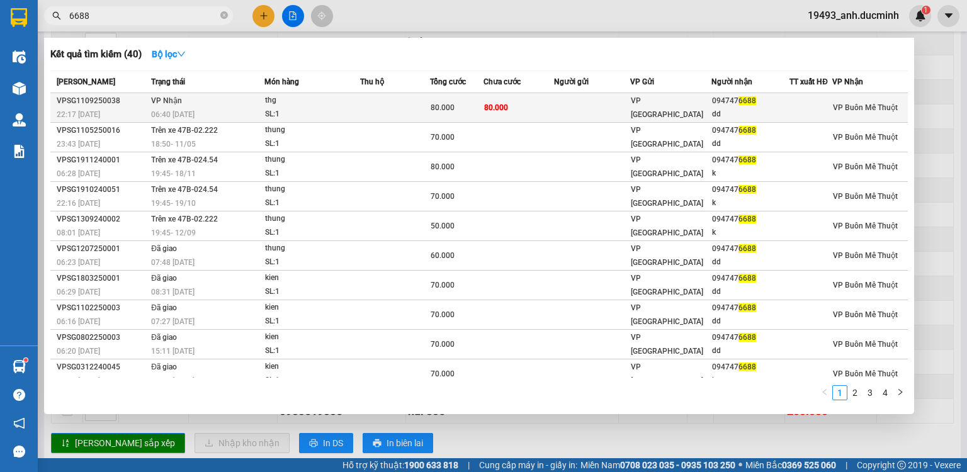
type input "6688"
click at [514, 106] on td "80.000" at bounding box center [518, 108] width 70 height 30
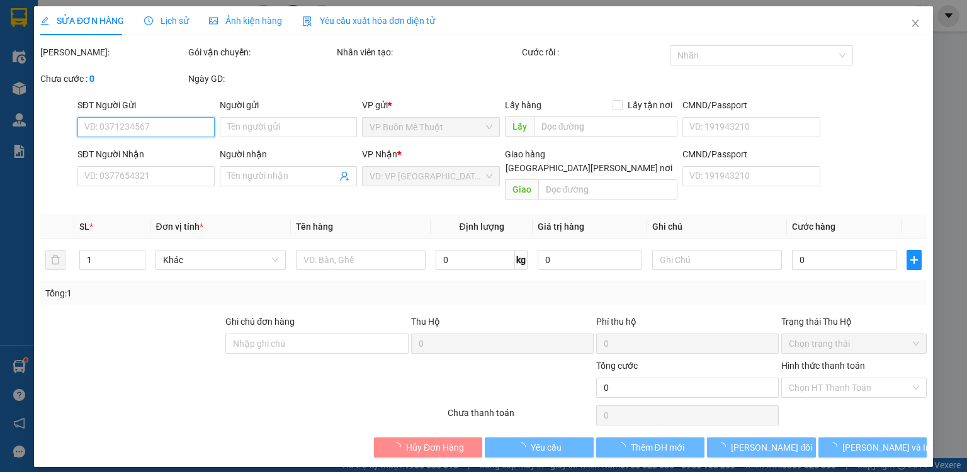
type input "0947476688"
type input "dd"
type input "80.000"
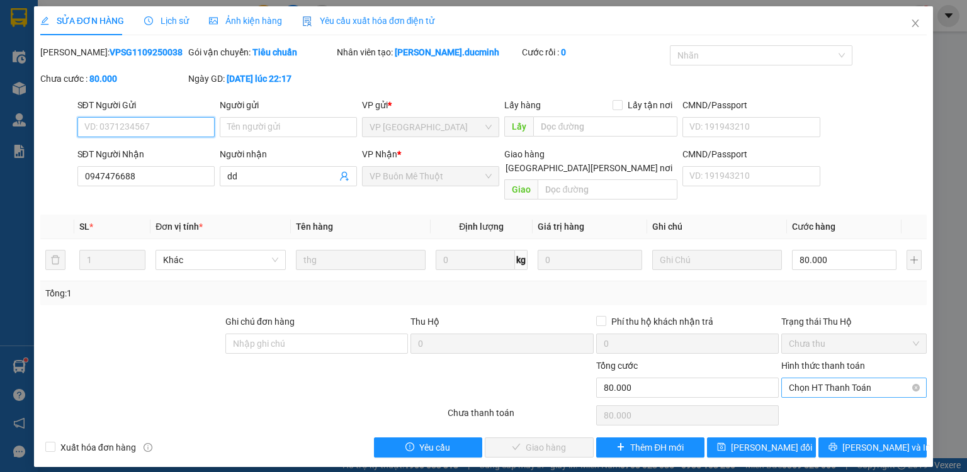
click at [839, 378] on span "Chọn HT Thanh Toán" at bounding box center [854, 387] width 130 height 19
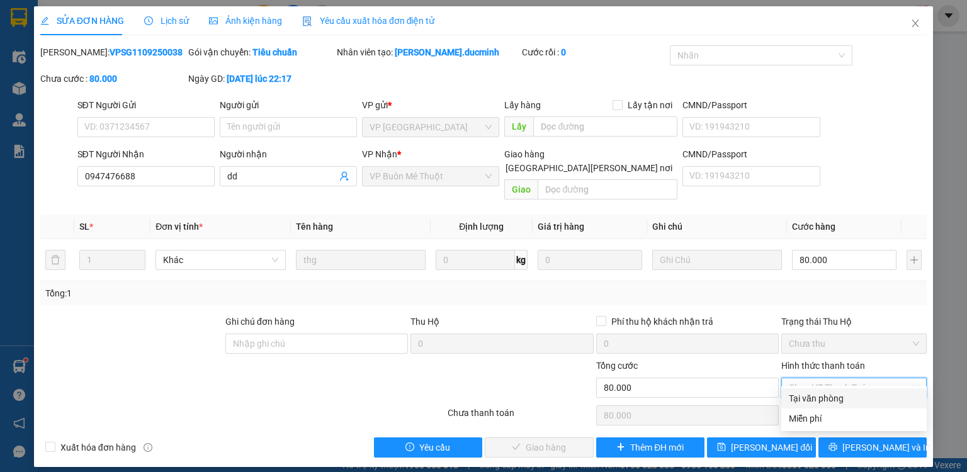
click at [826, 402] on div "Tại văn phòng" at bounding box center [854, 398] width 130 height 14
type input "0"
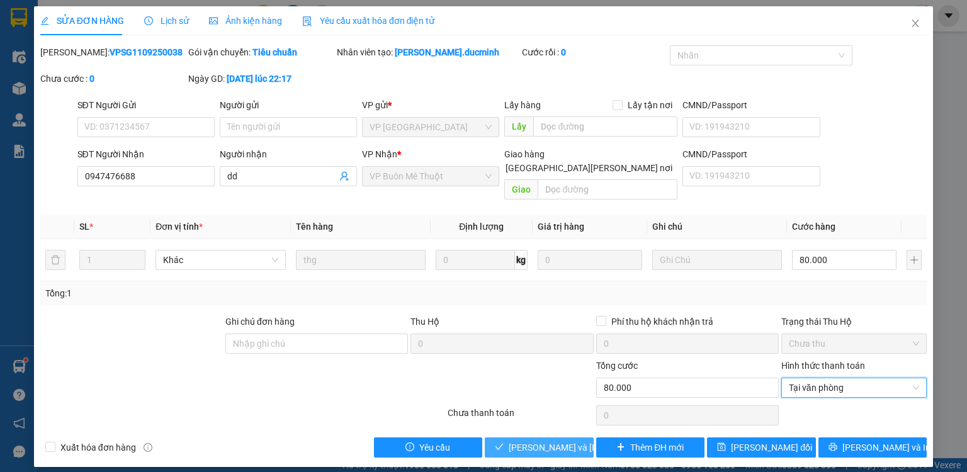
click at [574, 441] on span "[PERSON_NAME] và [PERSON_NAME] hàng" at bounding box center [593, 448] width 170 height 14
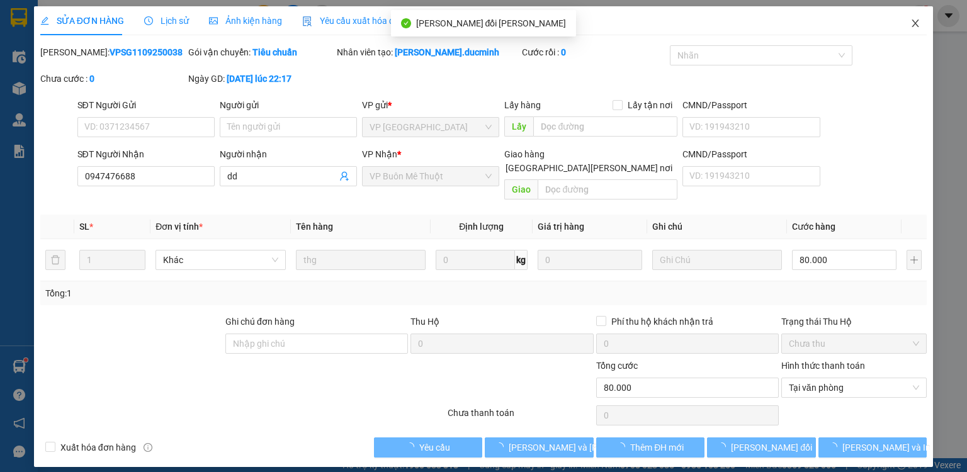
click at [918, 22] on icon "close" at bounding box center [915, 23] width 10 height 10
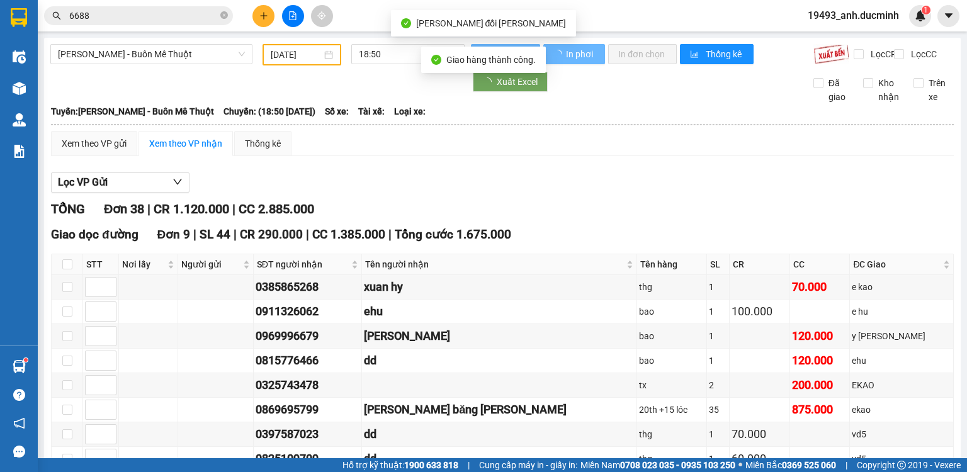
click at [227, 13] on icon "close-circle" at bounding box center [224, 15] width 8 height 8
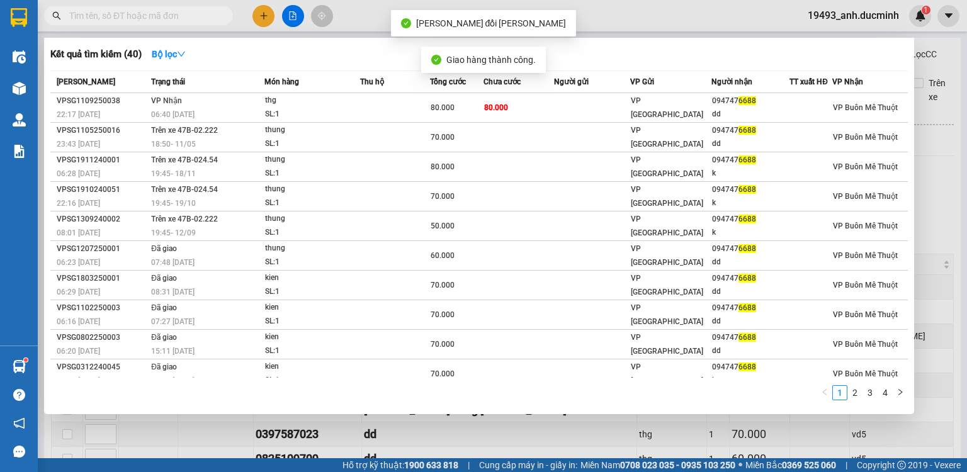
click at [210, 15] on input "text" at bounding box center [143, 16] width 149 height 14
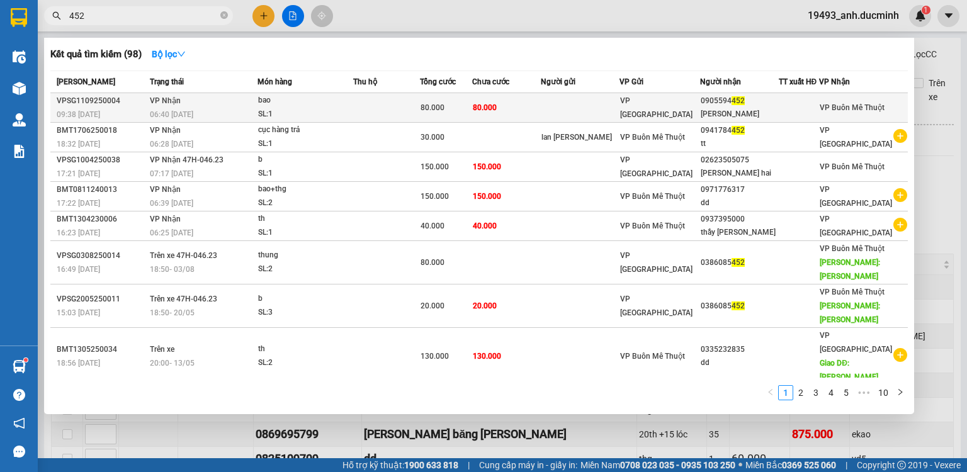
type input "452"
click at [381, 107] on td at bounding box center [386, 108] width 66 height 30
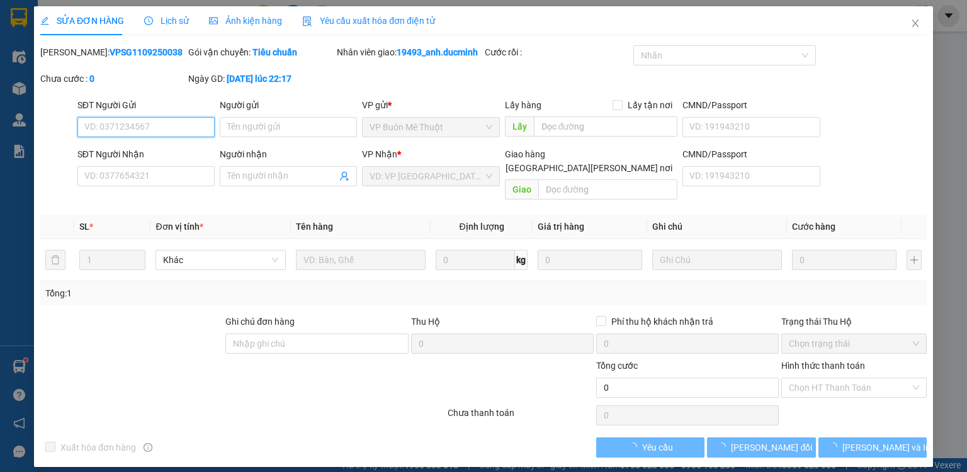
type input "0905594452"
type input "[PERSON_NAME]"
type input "80.000"
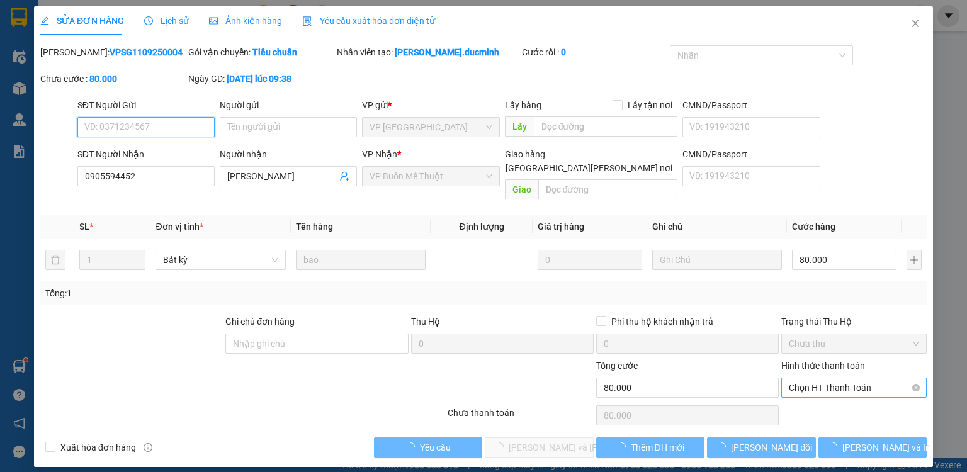
click at [817, 379] on span "Chọn HT Thanh Toán" at bounding box center [854, 387] width 130 height 19
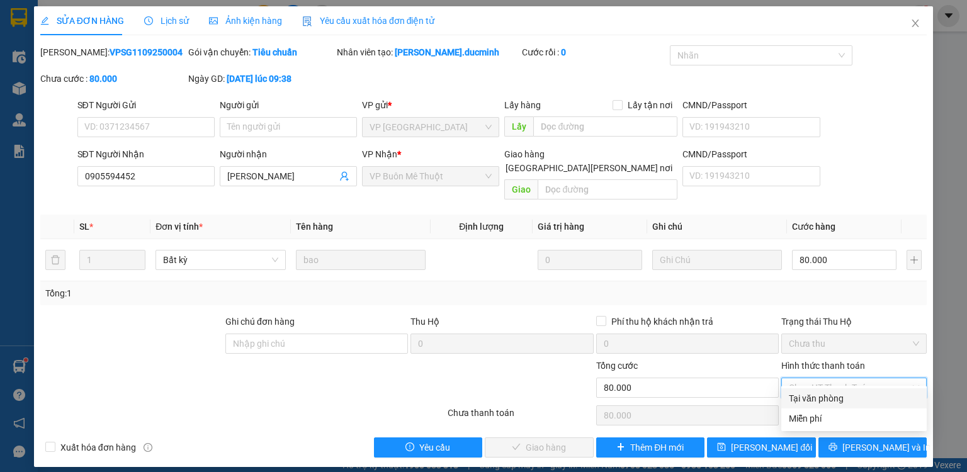
drag, startPoint x: 805, startPoint y: 401, endPoint x: 640, endPoint y: 407, distance: 165.0
click at [803, 401] on div "Tại văn phòng" at bounding box center [854, 398] width 130 height 14
type input "0"
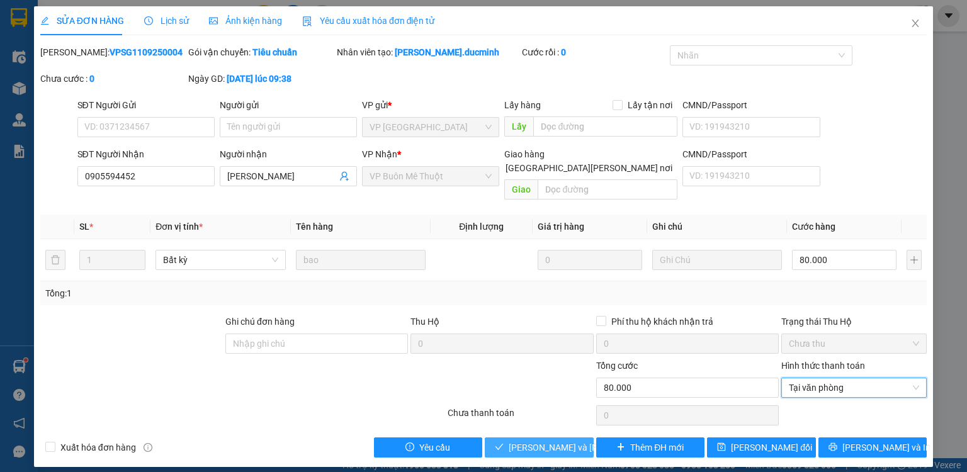
click at [515, 441] on span "[PERSON_NAME] và [PERSON_NAME] hàng" at bounding box center [593, 448] width 170 height 14
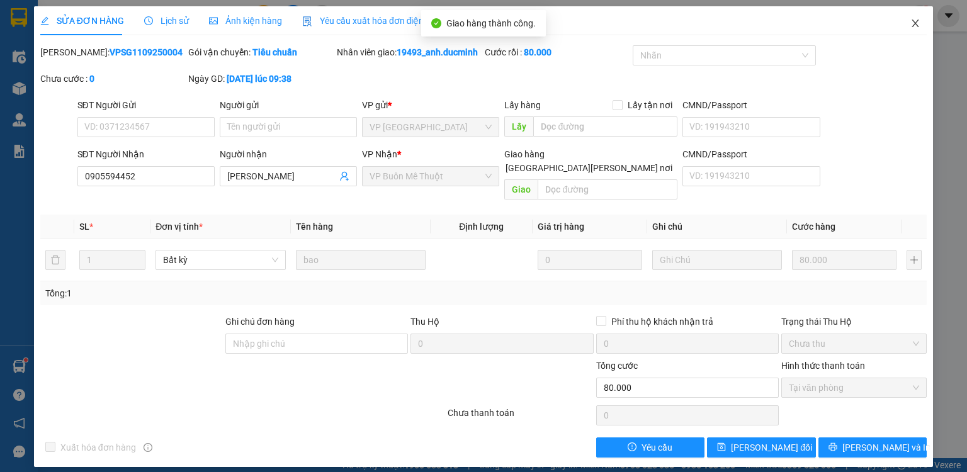
drag, startPoint x: 916, startPoint y: 23, endPoint x: 331, endPoint y: 26, distance: 584.6
click at [914, 23] on icon "close" at bounding box center [915, 24] width 7 height 8
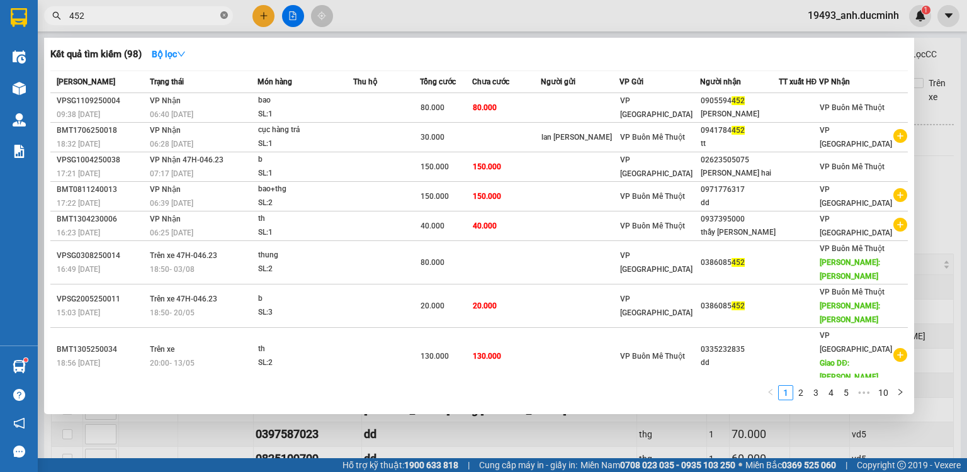
click at [222, 18] on icon "close-circle" at bounding box center [224, 15] width 8 height 8
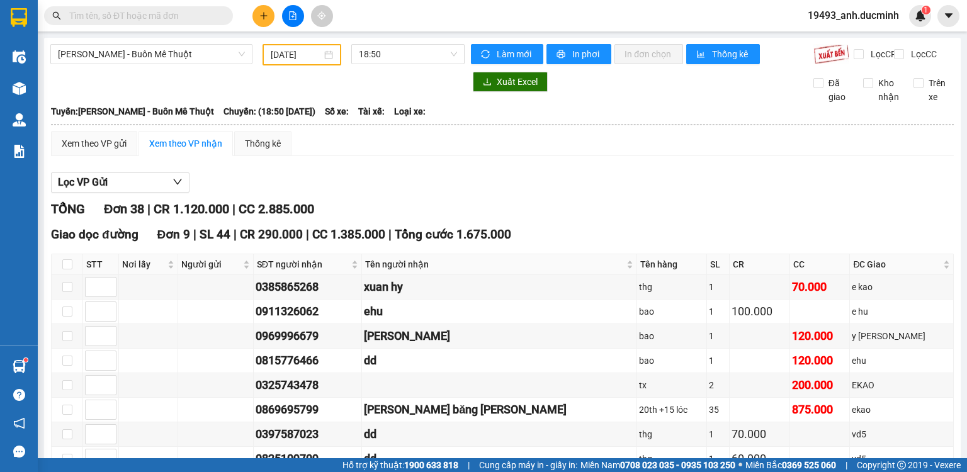
click at [205, 19] on input "text" at bounding box center [143, 16] width 149 height 14
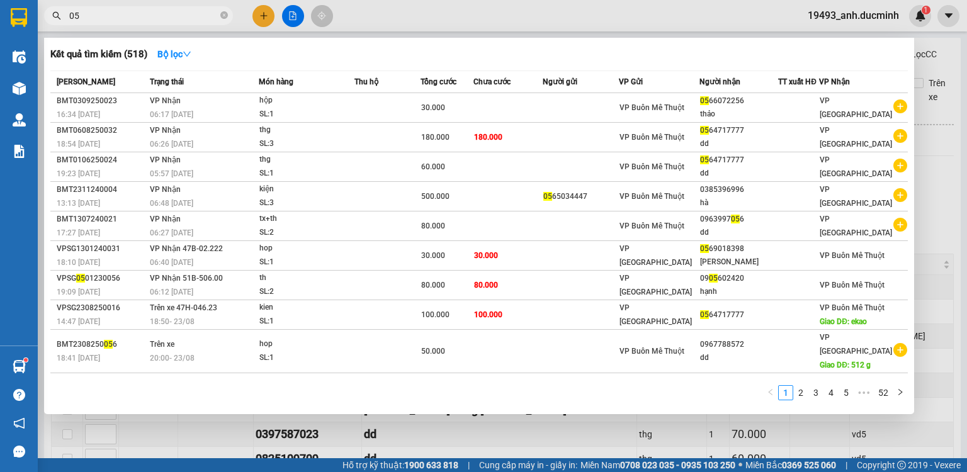
type input "057"
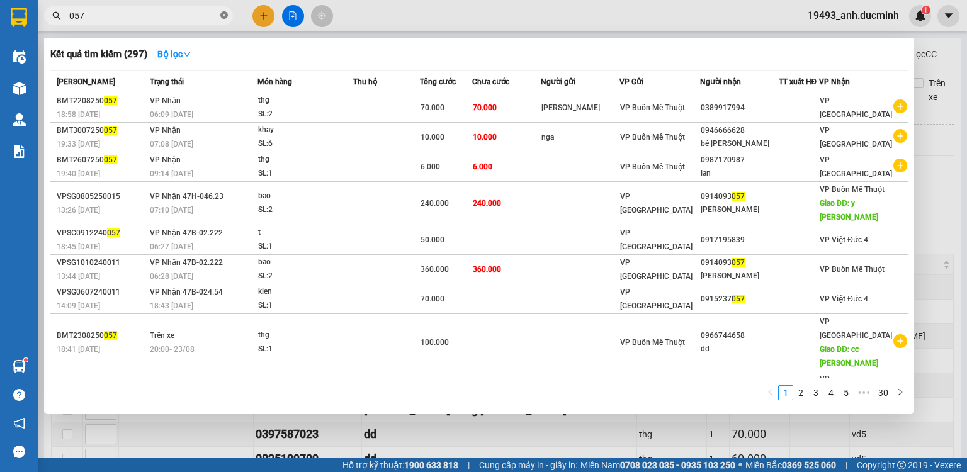
click at [224, 17] on icon "close-circle" at bounding box center [224, 15] width 8 height 8
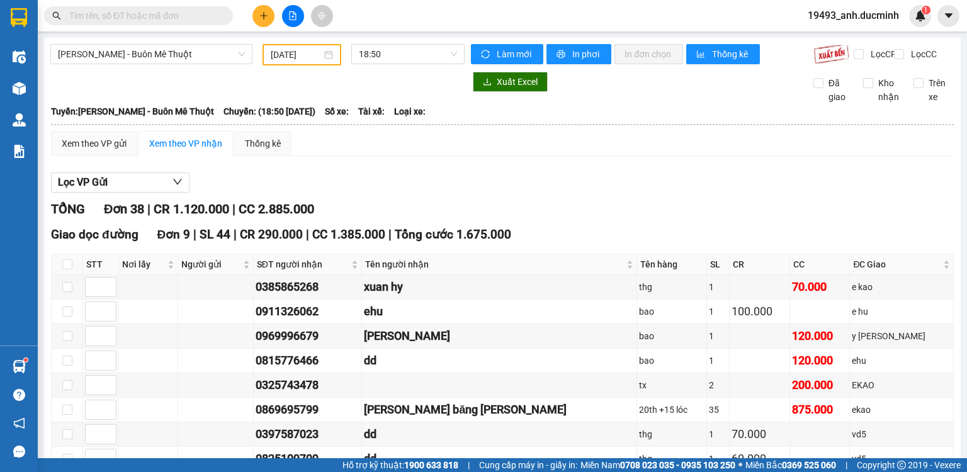
click at [201, 17] on input "text" at bounding box center [143, 16] width 149 height 14
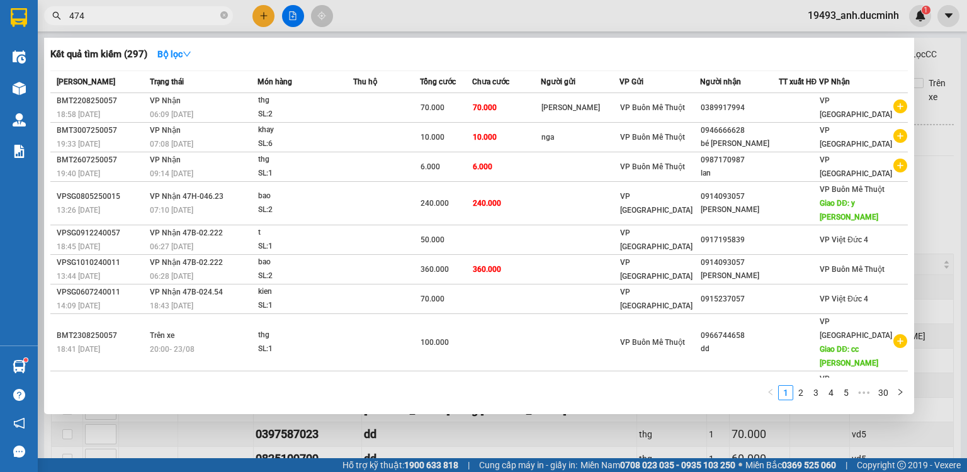
type input "4747"
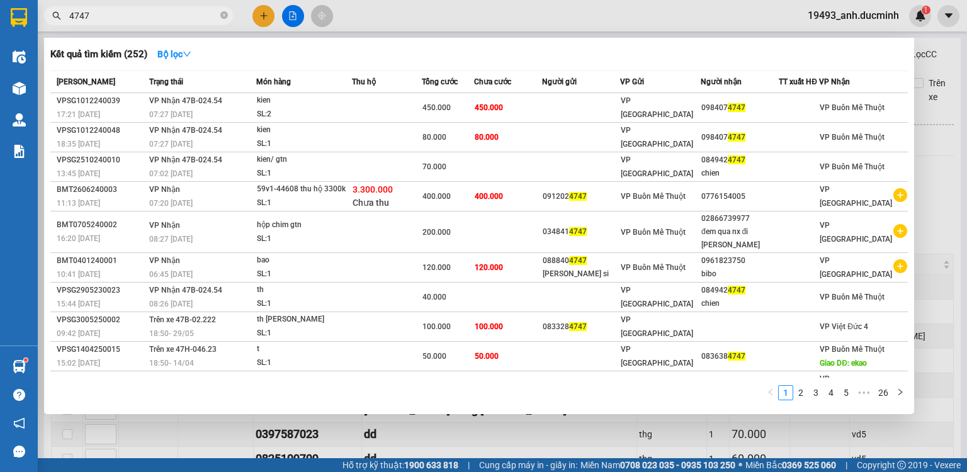
click at [224, 15] on icon "close-circle" at bounding box center [224, 15] width 8 height 8
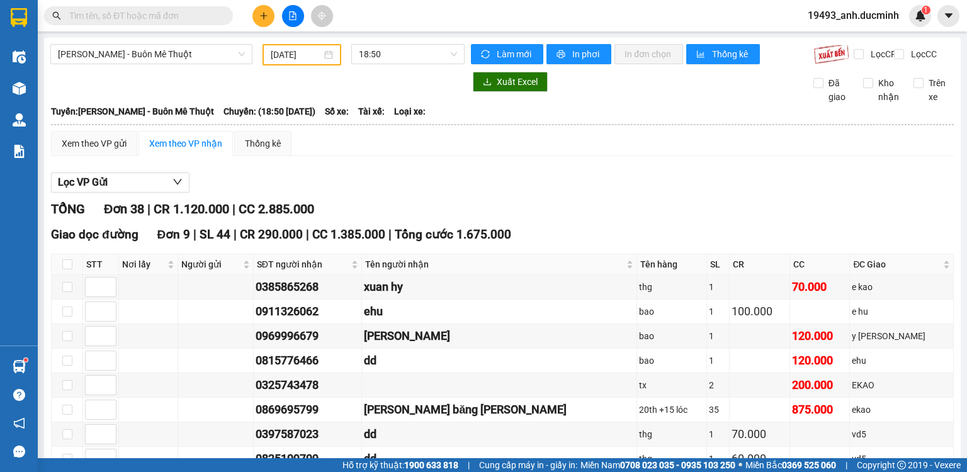
click at [214, 14] on input "text" at bounding box center [143, 16] width 149 height 14
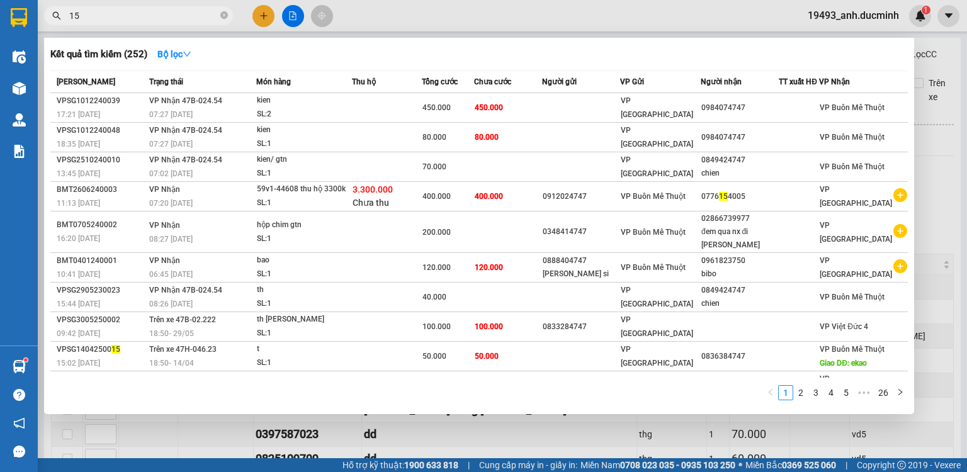
type input "150"
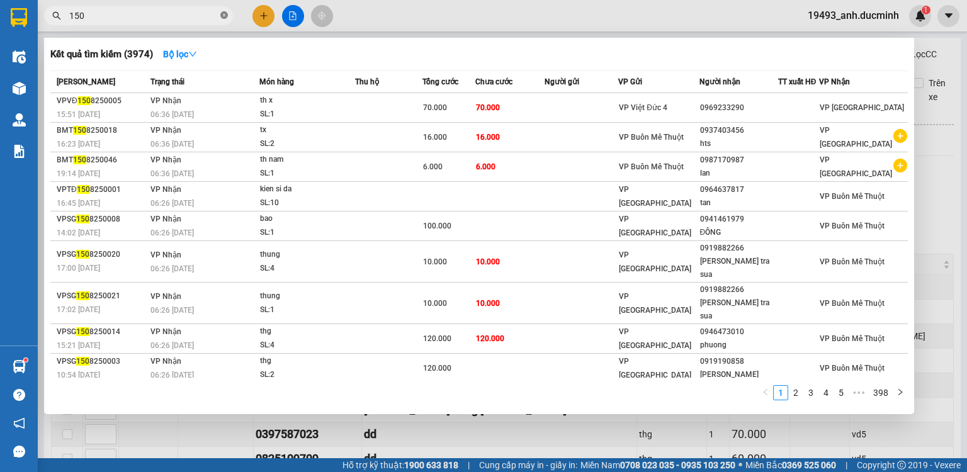
click at [226, 16] on icon "close-circle" at bounding box center [224, 15] width 8 height 8
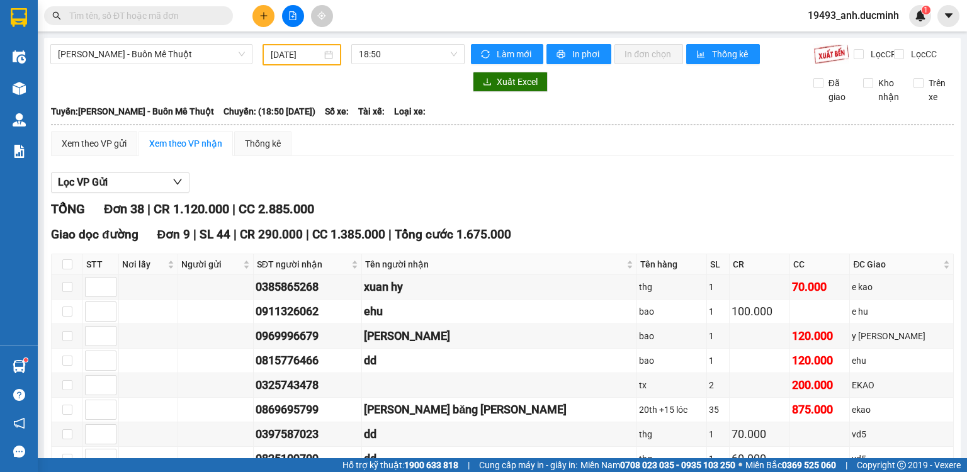
click at [198, 13] on input "text" at bounding box center [143, 16] width 149 height 14
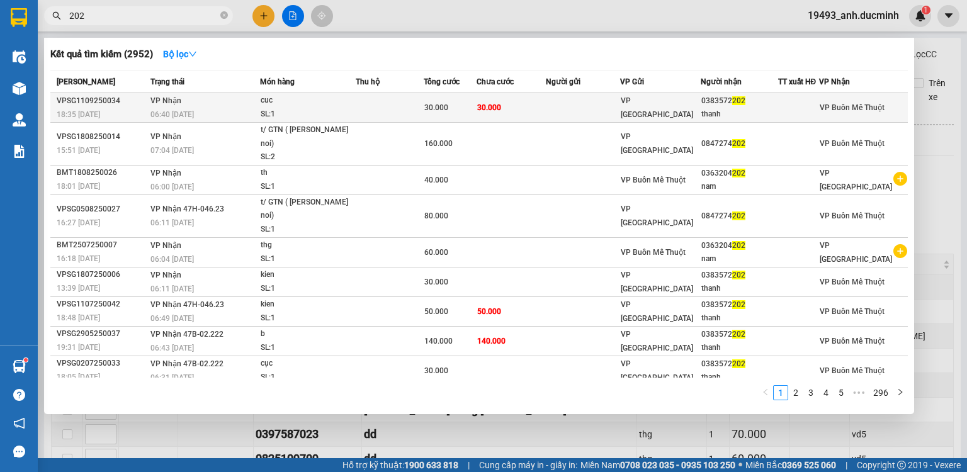
type input "202"
click at [575, 103] on td at bounding box center [583, 108] width 74 height 30
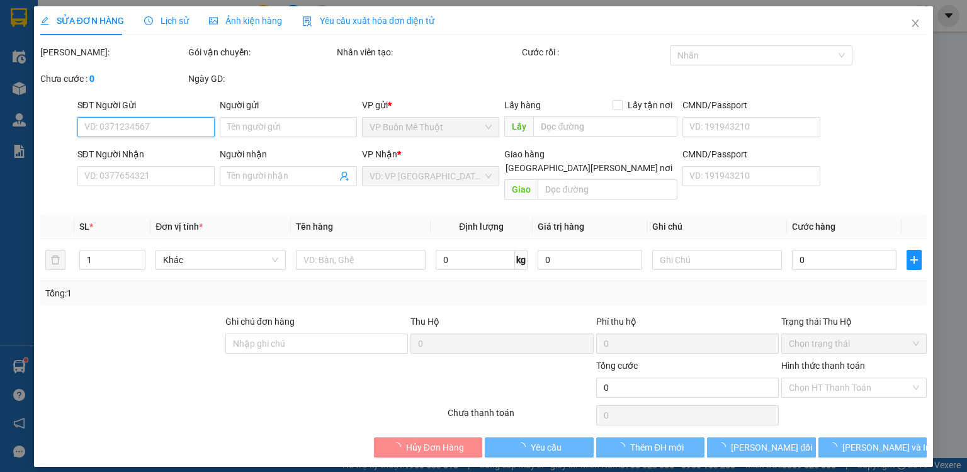
type input "0383572202"
type input "thanh"
type input "30.000"
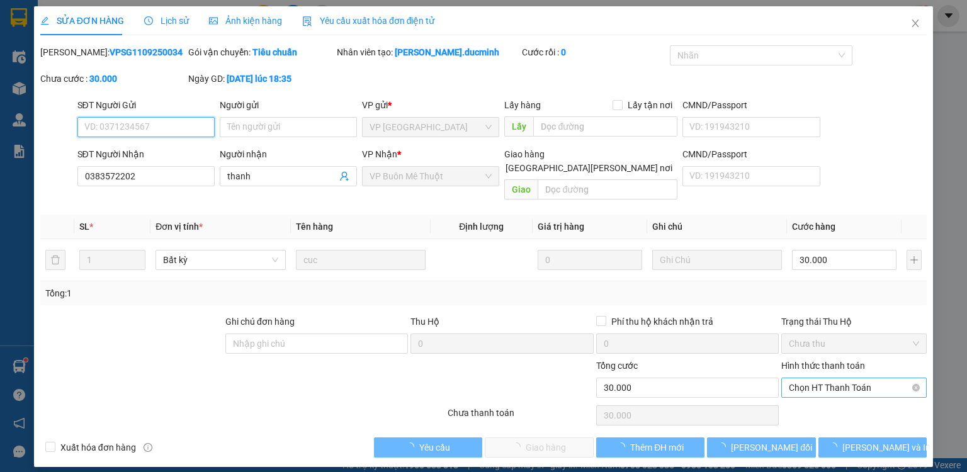
click at [819, 378] on span "Chọn HT Thanh Toán" at bounding box center [854, 387] width 130 height 19
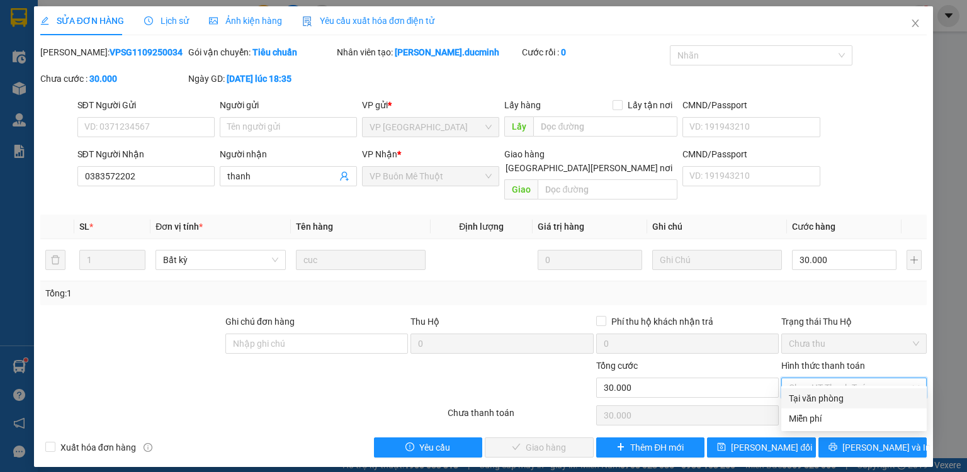
drag, startPoint x: 813, startPoint y: 397, endPoint x: 770, endPoint y: 410, distance: 44.6
click at [813, 398] on div "Tại văn phòng" at bounding box center [854, 398] width 130 height 14
type input "0"
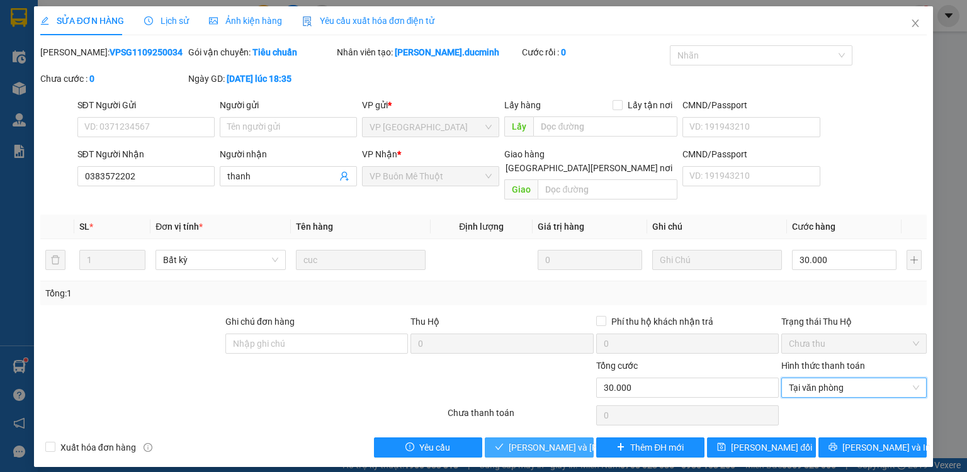
click at [551, 441] on span "[PERSON_NAME] và [PERSON_NAME] hàng" at bounding box center [593, 448] width 170 height 14
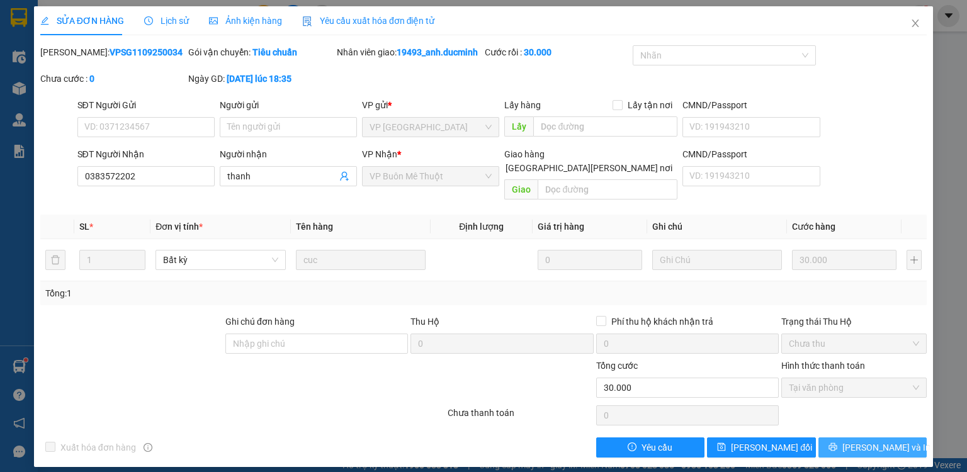
click at [838, 437] on button "[PERSON_NAME] và In" at bounding box center [872, 447] width 109 height 20
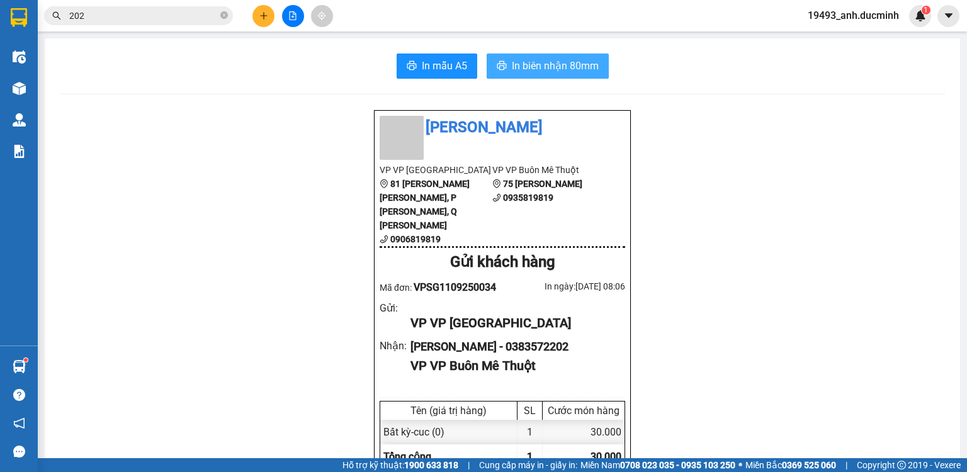
click at [558, 63] on span "In biên nhận 80mm" at bounding box center [555, 66] width 87 height 16
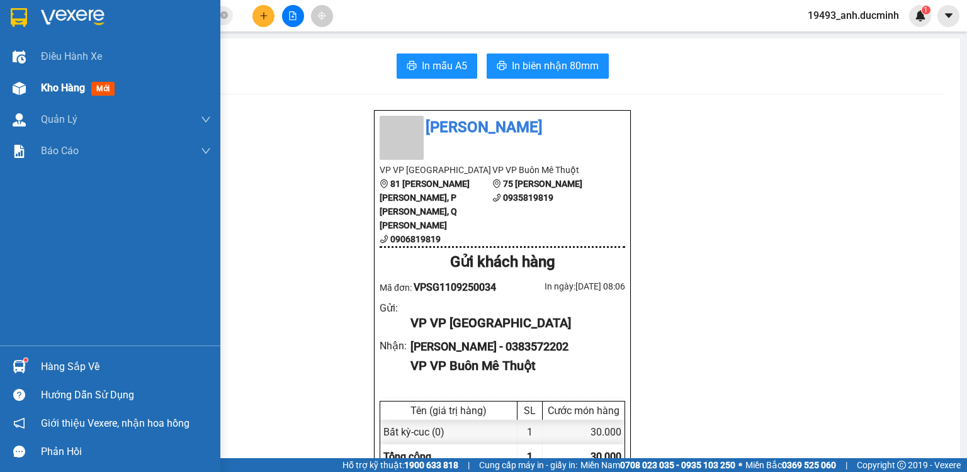
click at [79, 87] on span "Kho hàng" at bounding box center [63, 88] width 44 height 12
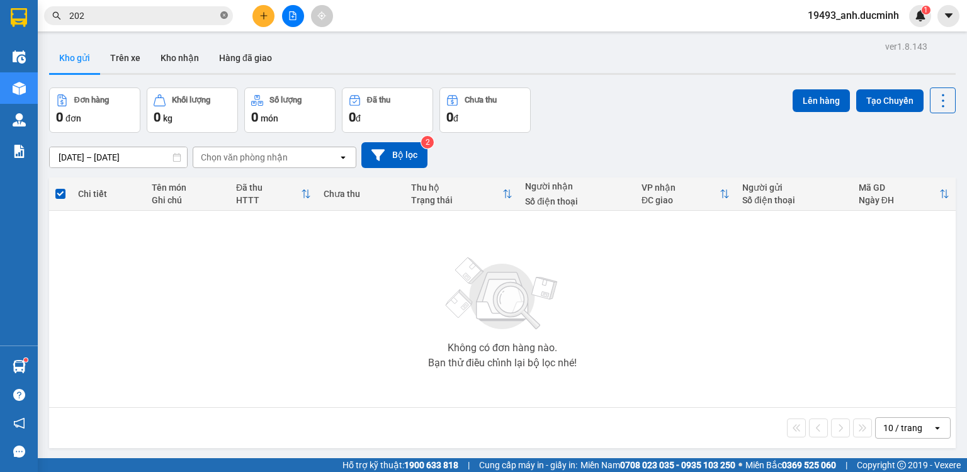
click at [223, 15] on icon "close-circle" at bounding box center [224, 15] width 8 height 8
click at [193, 18] on input "text" at bounding box center [143, 16] width 149 height 14
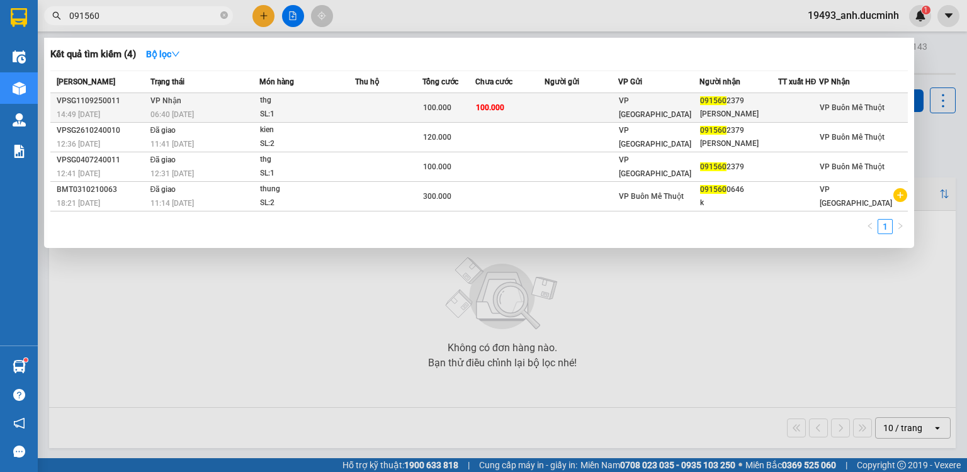
type input "091560"
click at [528, 111] on td "100.000" at bounding box center [509, 108] width 69 height 30
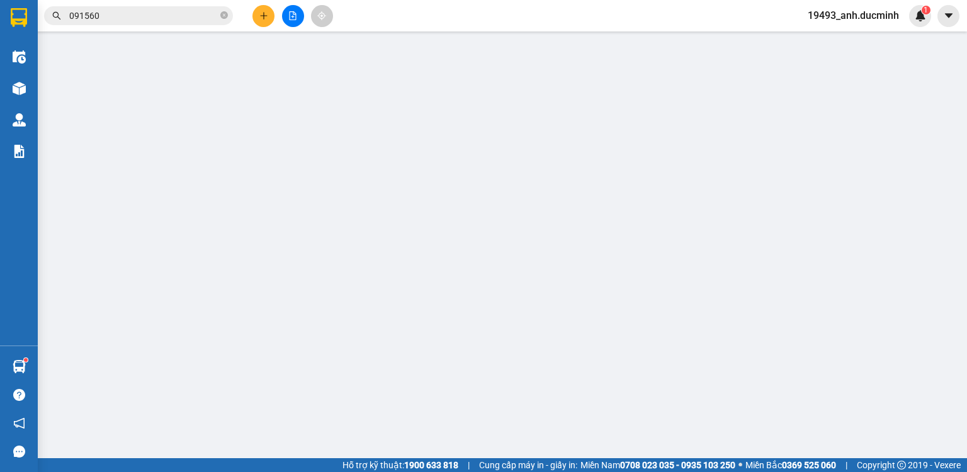
type input "0915602379"
type input "[PERSON_NAME]"
type input "100.000"
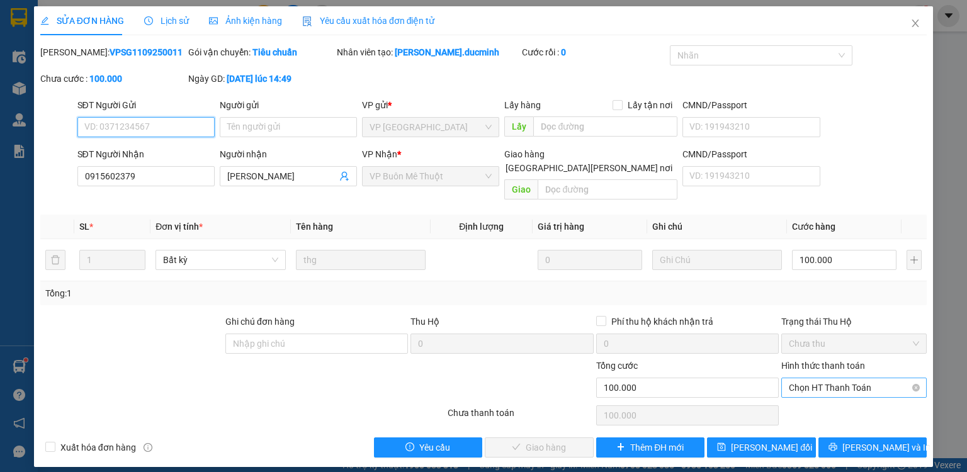
click at [832, 380] on span "Chọn HT Thanh Toán" at bounding box center [854, 387] width 130 height 19
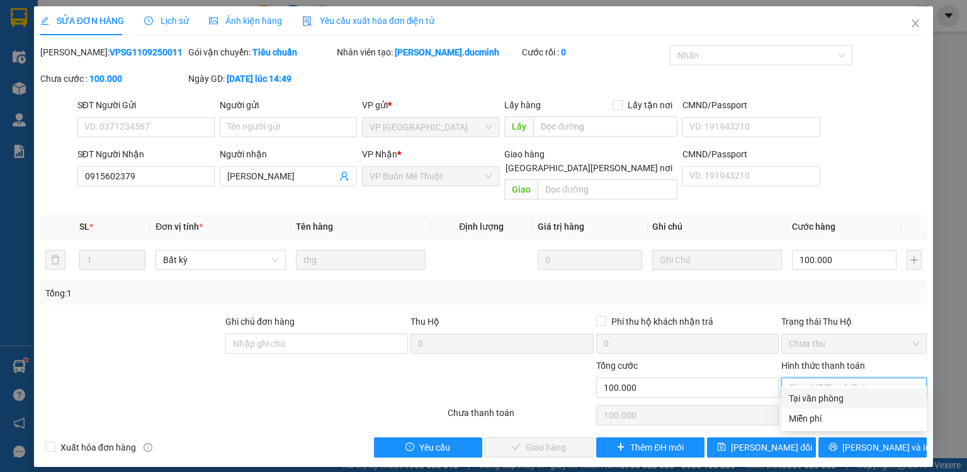
drag, startPoint x: 824, startPoint y: 398, endPoint x: 773, endPoint y: 414, distance: 53.5
click at [823, 398] on div "Tại văn phòng" at bounding box center [854, 398] width 130 height 14
type input "0"
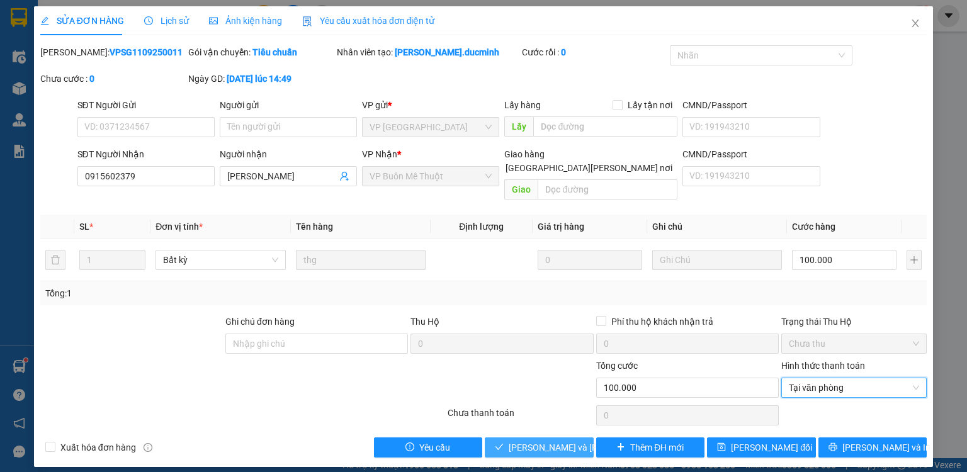
click at [551, 441] on span "[PERSON_NAME] và [PERSON_NAME] hàng" at bounding box center [593, 448] width 170 height 14
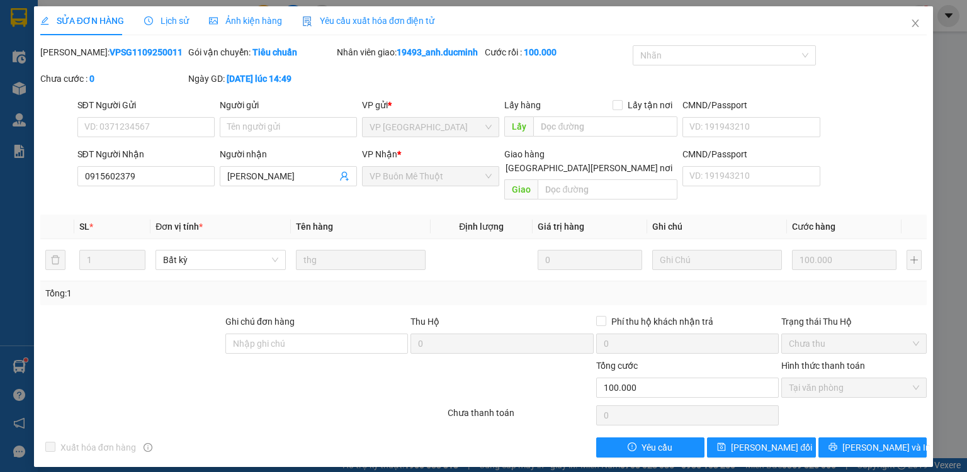
click at [201, 148] on div "SĐT Người Nhận" at bounding box center [145, 154] width 137 height 14
click at [201, 166] on input "0915602379" at bounding box center [145, 176] width 137 height 20
click at [912, 21] on icon "close" at bounding box center [915, 24] width 7 height 8
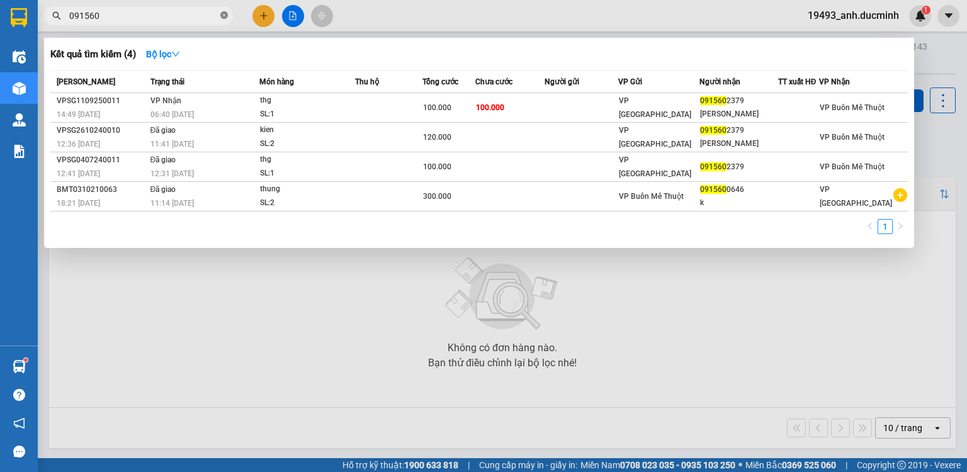
click at [221, 14] on icon "close-circle" at bounding box center [224, 15] width 8 height 8
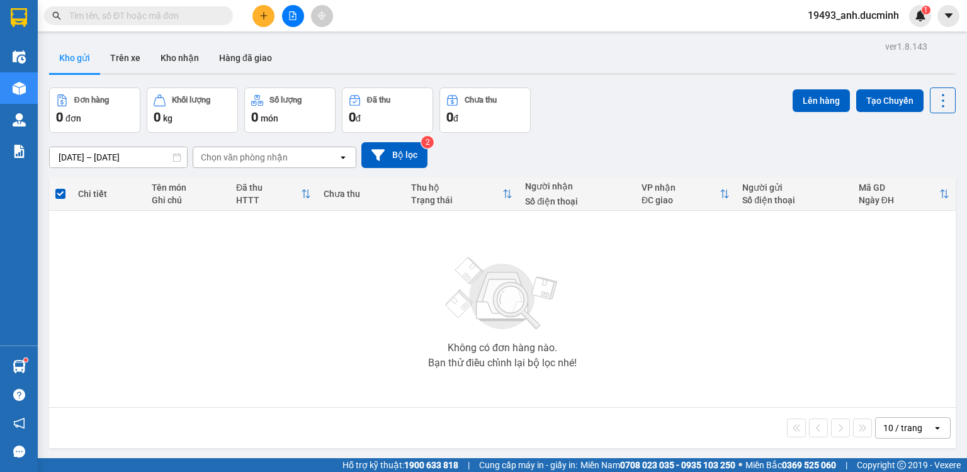
click at [194, 16] on input "text" at bounding box center [143, 16] width 149 height 14
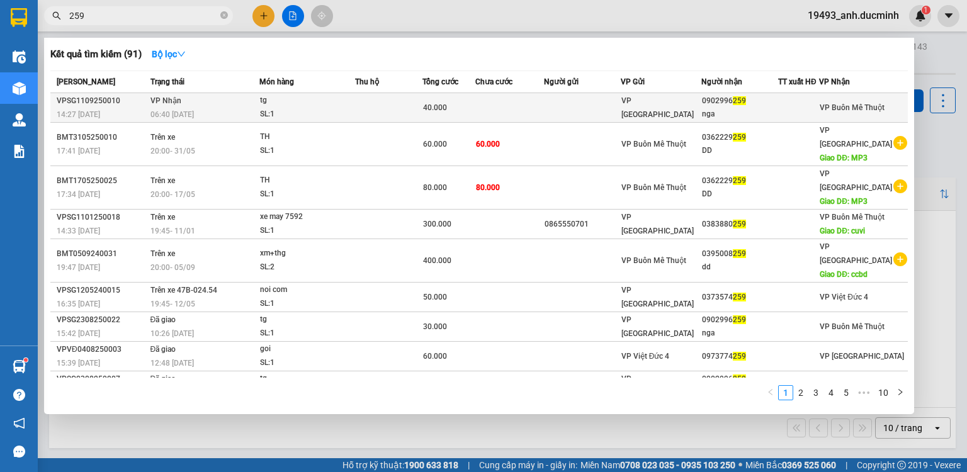
type input "259"
click at [468, 104] on div "40.000" at bounding box center [449, 108] width 52 height 14
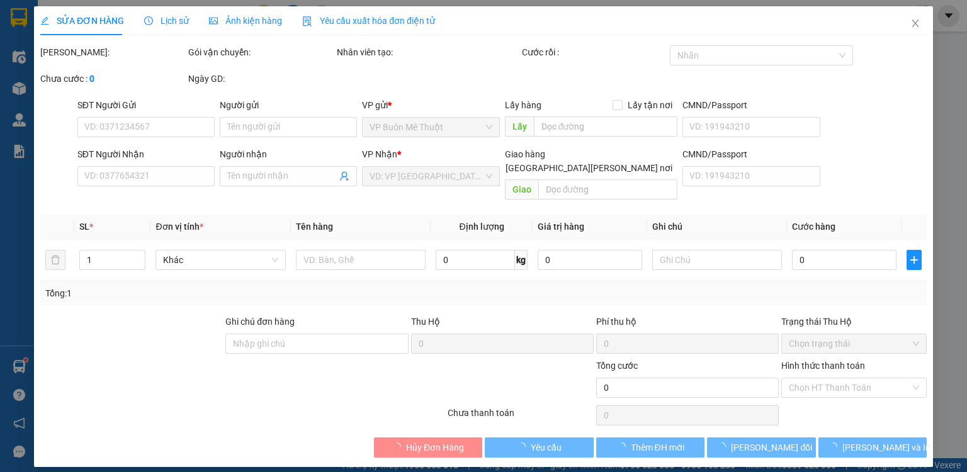
type input "0902996259"
type input "nga"
type input "40.000"
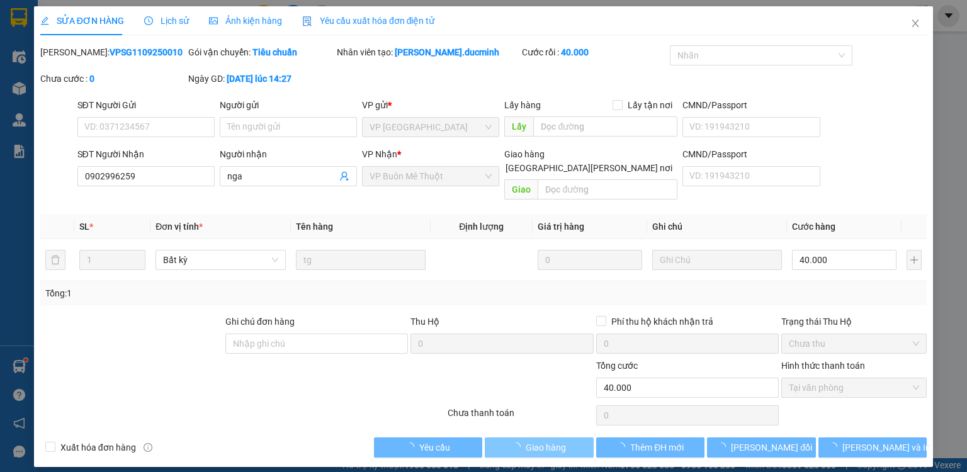
click at [551, 441] on span "Giao hàng" at bounding box center [545, 448] width 40 height 14
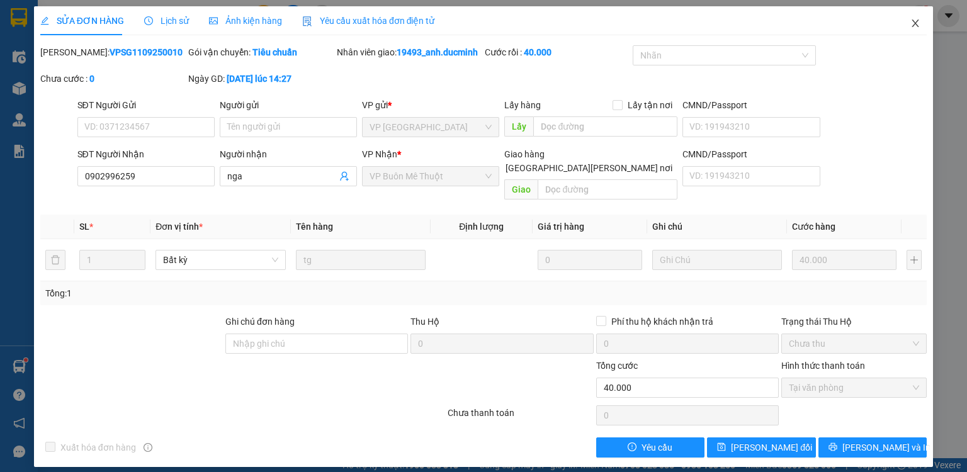
drag, startPoint x: 918, startPoint y: 23, endPoint x: 818, endPoint y: 3, distance: 101.4
click at [917, 23] on icon "close" at bounding box center [915, 23] width 10 height 10
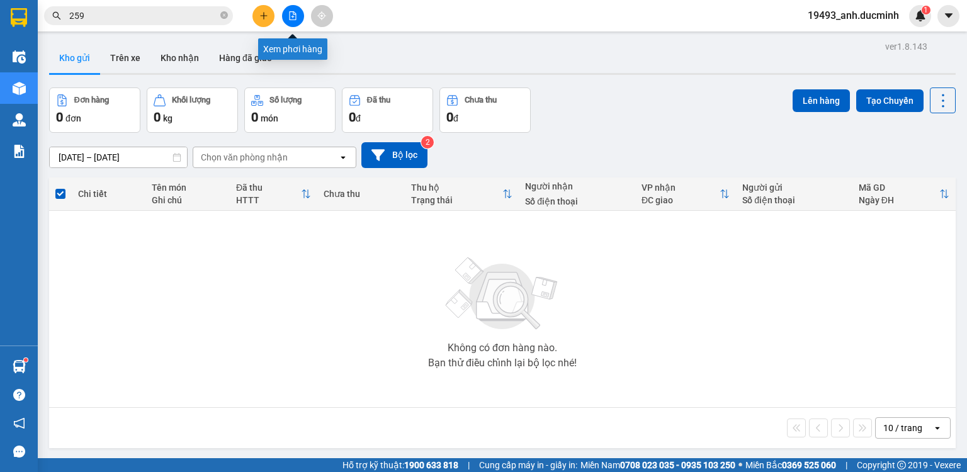
click at [292, 16] on icon "file-add" at bounding box center [292, 15] width 7 height 9
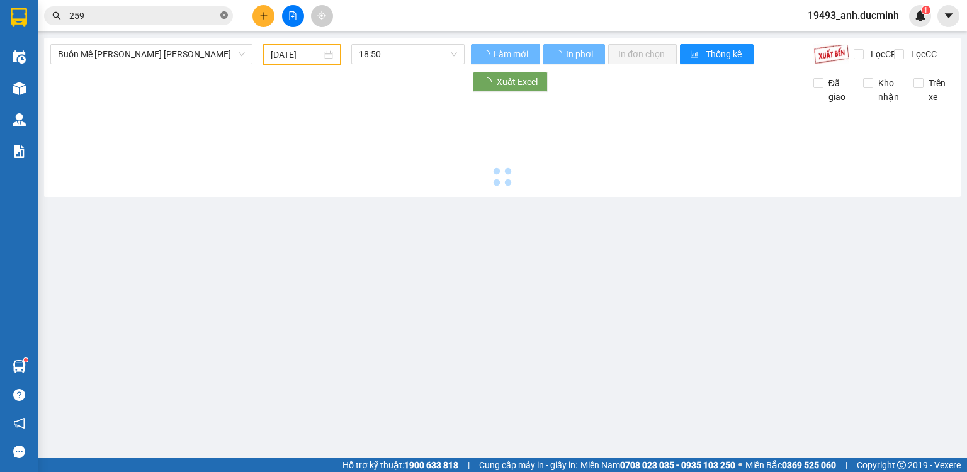
click at [222, 13] on icon "close-circle" at bounding box center [224, 15] width 8 height 8
click at [186, 18] on input "259" at bounding box center [143, 16] width 149 height 14
type input "[DATE]"
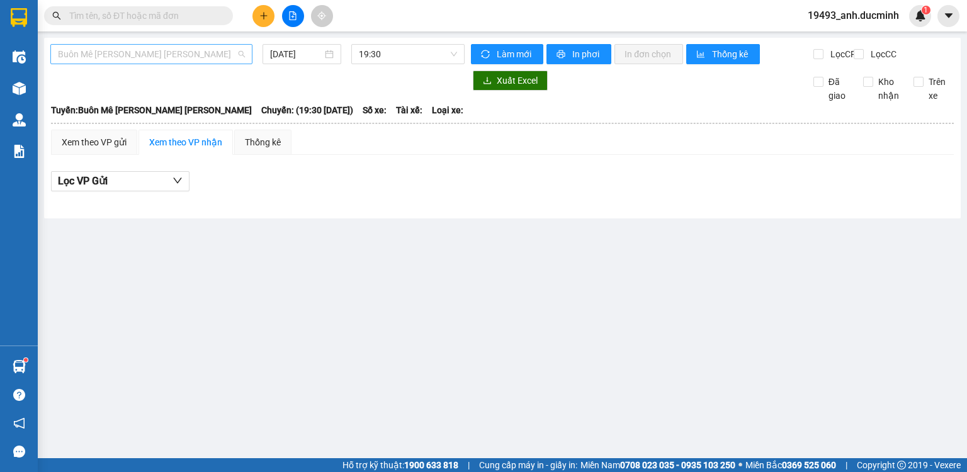
click at [179, 60] on span "Buôn Mê [PERSON_NAME] [PERSON_NAME]" at bounding box center [151, 54] width 187 height 19
click at [197, 20] on input "text" at bounding box center [143, 16] width 149 height 14
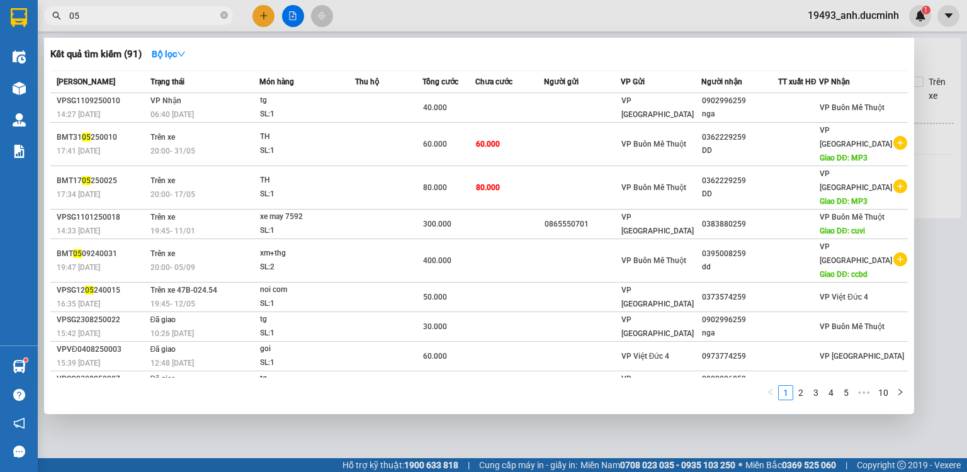
type input "058"
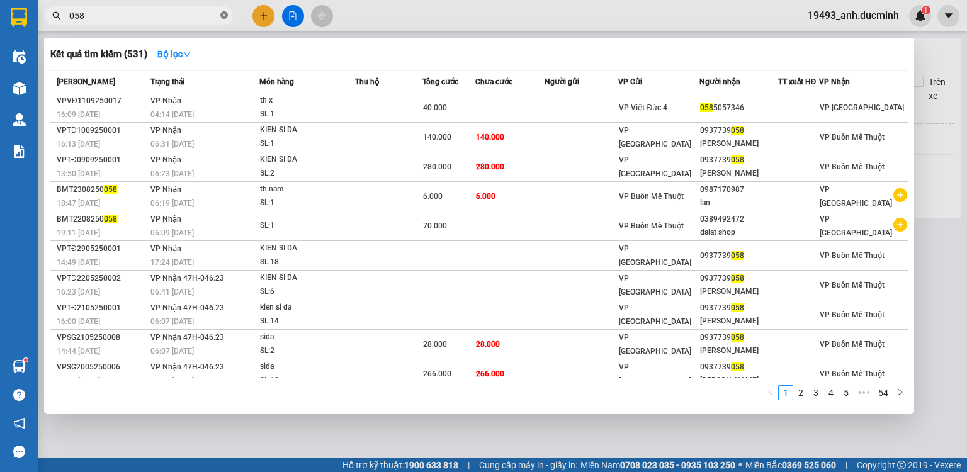
click at [222, 15] on icon "close-circle" at bounding box center [224, 15] width 8 height 8
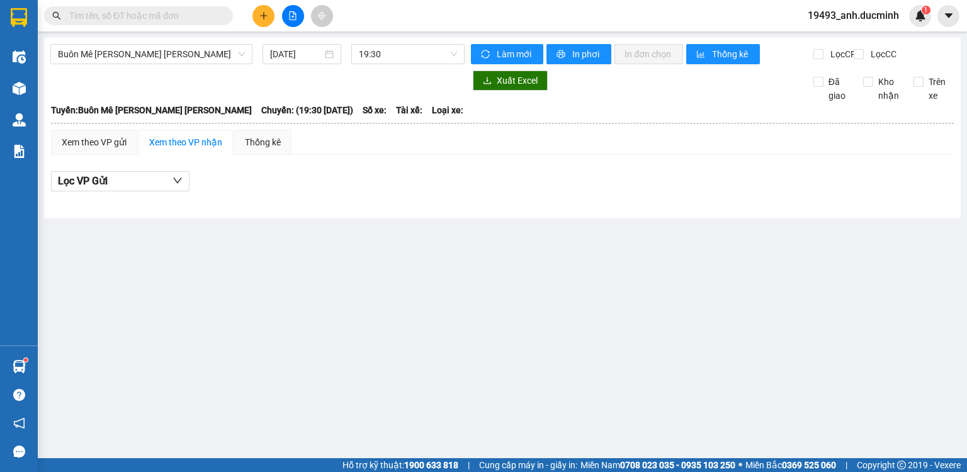
click at [181, 15] on input "text" at bounding box center [143, 16] width 149 height 14
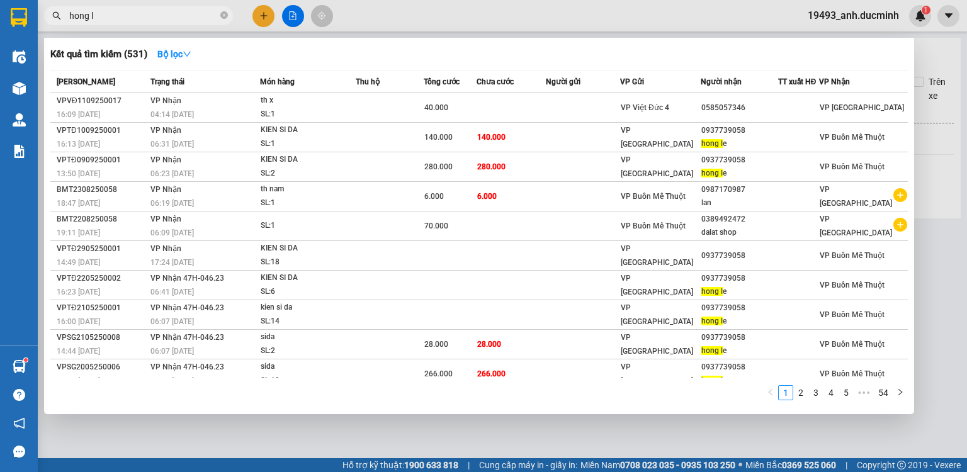
type input "[PERSON_NAME]"
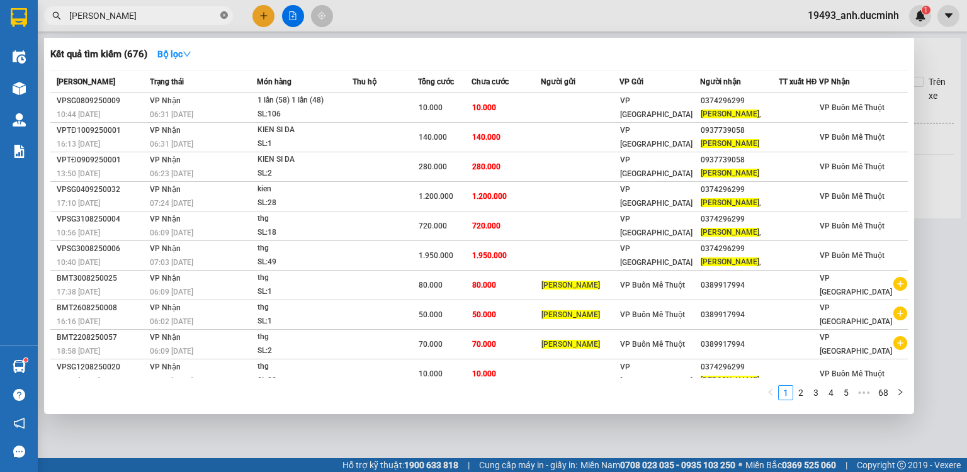
click at [223, 17] on icon "close-circle" at bounding box center [224, 15] width 8 height 8
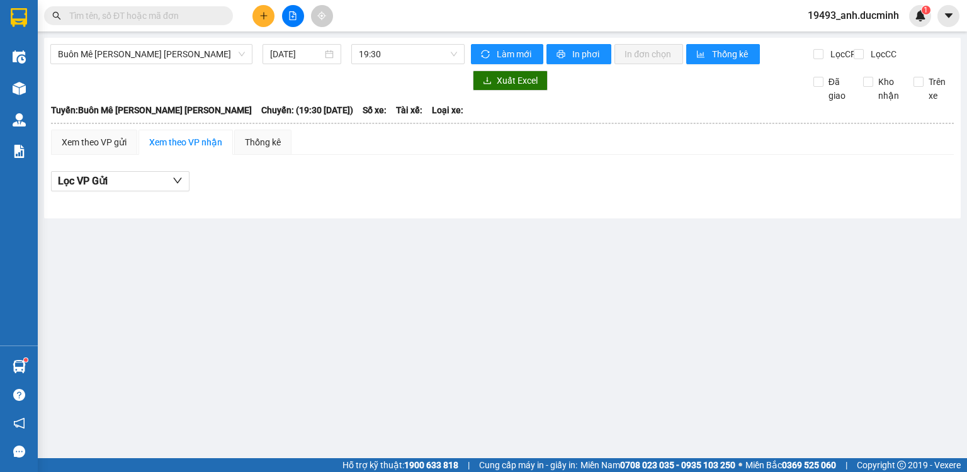
click at [208, 18] on input "text" at bounding box center [143, 16] width 149 height 14
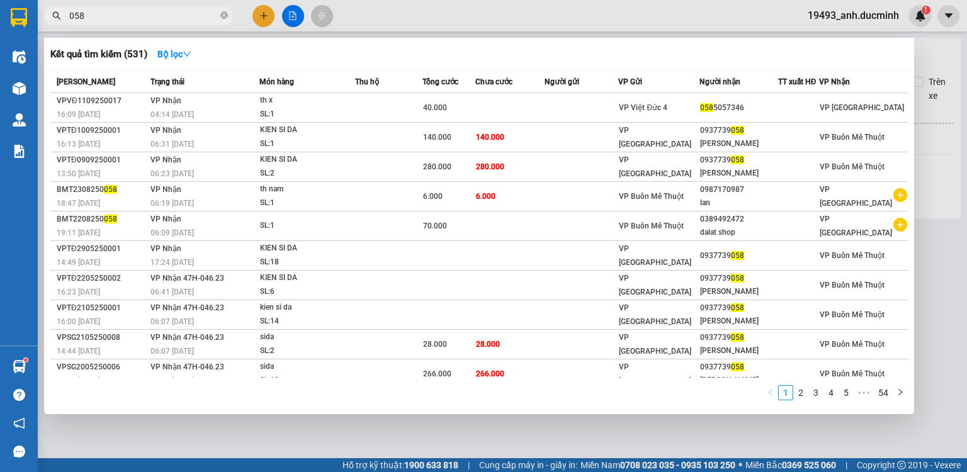
click at [66, 14] on span "058" at bounding box center [138, 15] width 189 height 19
click at [68, 11] on span "058" at bounding box center [138, 15] width 189 height 19
click at [70, 11] on input "058" at bounding box center [143, 16] width 149 height 14
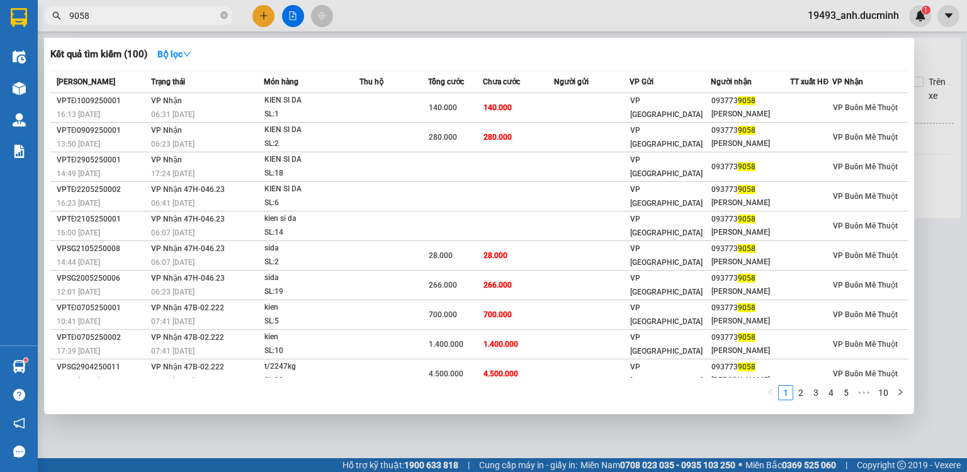
type input "9058"
click at [222, 13] on icon "close-circle" at bounding box center [224, 15] width 8 height 8
